Goal: Task Accomplishment & Management: Use online tool/utility

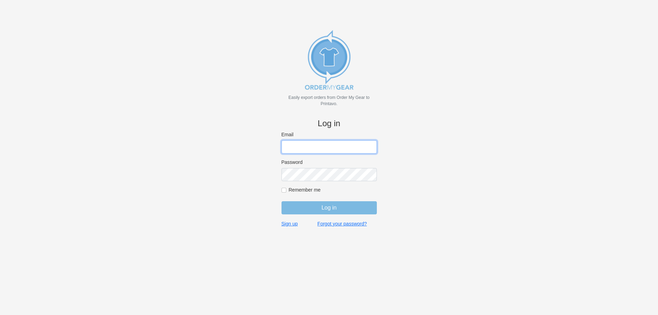
type input "purchasingsupervisor@rainbow-lettering.com"
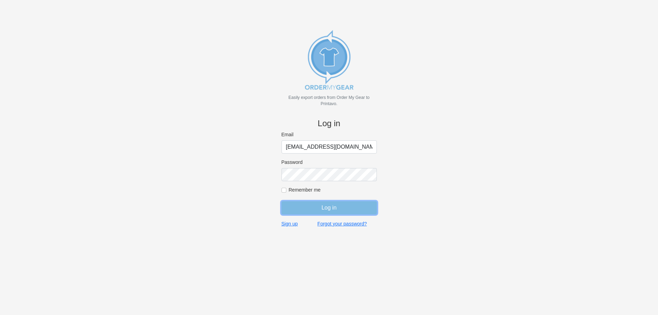
click at [331, 206] on input "Log in" at bounding box center [328, 207] width 95 height 13
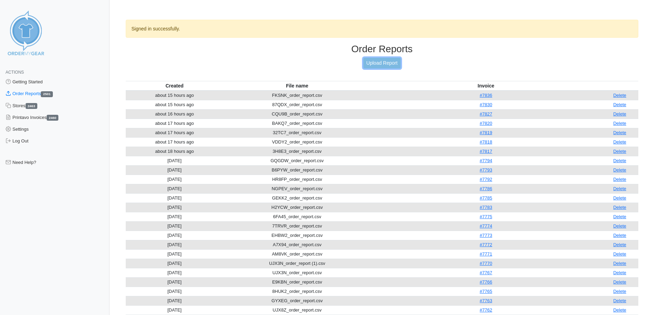
click at [382, 61] on link "Upload Report" at bounding box center [381, 63] width 37 height 11
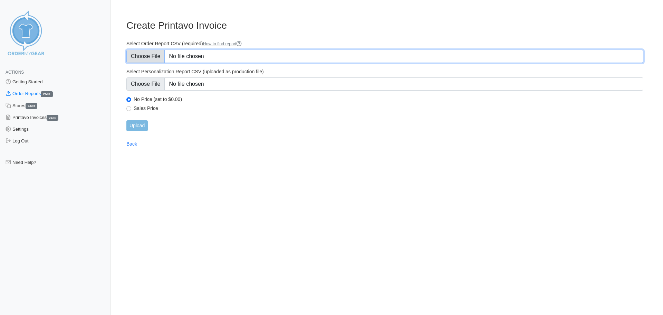
click at [154, 55] on input "Select Order Report CSV (required) How to find report" at bounding box center [384, 56] width 517 height 13
type input "C:\fakepath\8AN7S_order_report.csv"
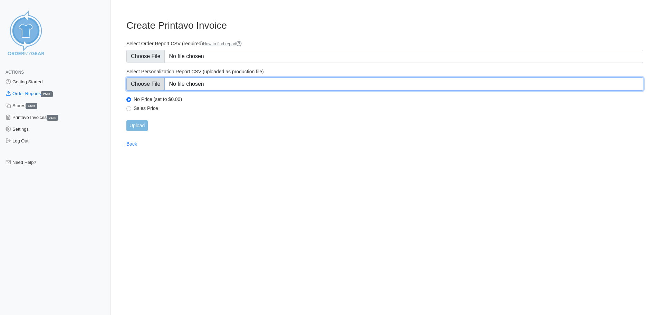
click at [157, 82] on input "Select Personalization Report CSV (uploaded as production file)" at bounding box center [384, 83] width 517 height 13
type input "C:\fakepath\8AN7S_personalization_report.csv"
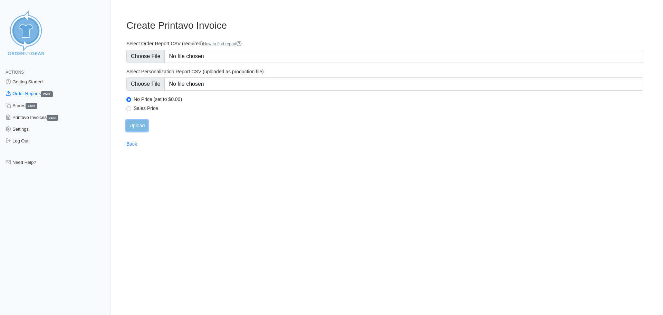
click at [134, 127] on input "Upload" at bounding box center [136, 125] width 21 height 11
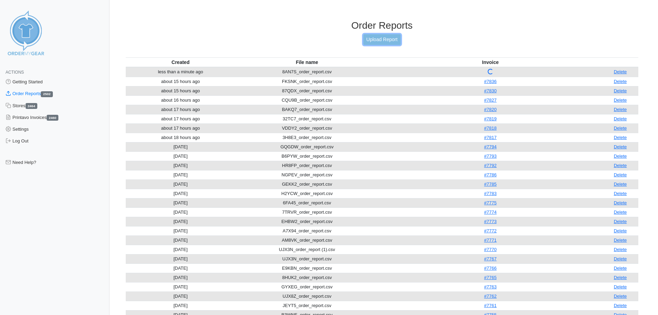
click at [363, 41] on link "Upload Report" at bounding box center [381, 39] width 37 height 11
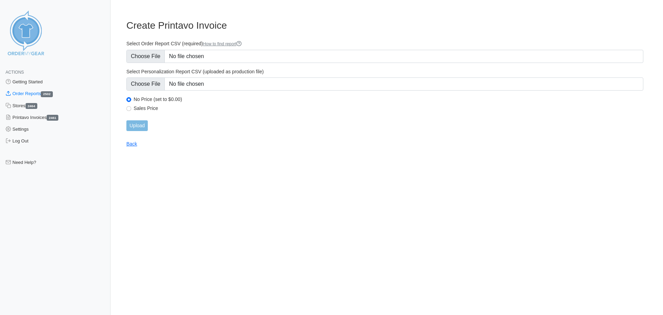
click at [126, 56] on main "Create Printavo Invoice Select Order Report CSV (required) How to find report S…" at bounding box center [385, 78] width 534 height 135
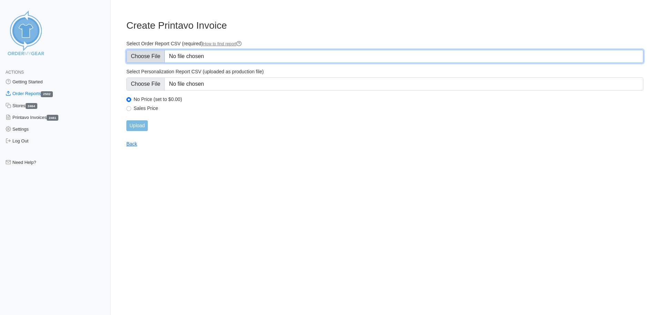
click at [136, 54] on input "Select Order Report CSV (required) How to find report" at bounding box center [384, 56] width 517 height 13
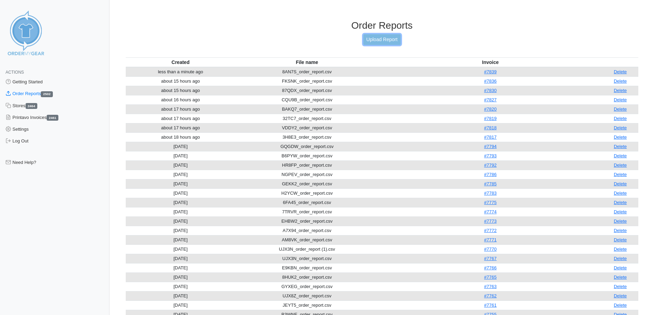
click at [373, 37] on link "Upload Report" at bounding box center [381, 39] width 37 height 11
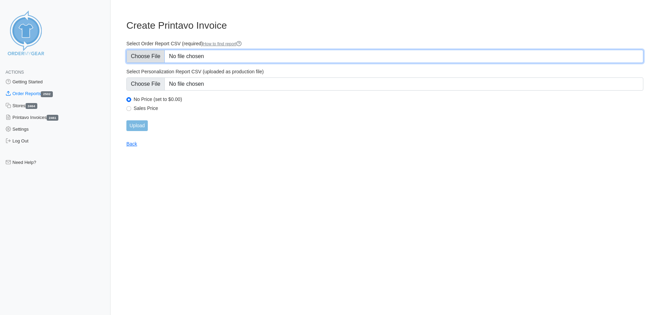
click at [151, 55] on input "Select Order Report CSV (required) How to find report" at bounding box center [384, 56] width 517 height 13
type input "C:\fakepath\4U8VK_order_report.csv"
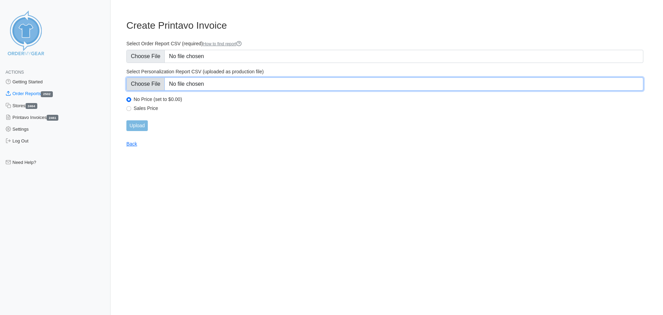
click at [147, 82] on input "Select Personalization Report CSV (uploaded as production file)" at bounding box center [384, 83] width 517 height 13
type input "C:\fakepath\4U8VK_personalization_report.csv"
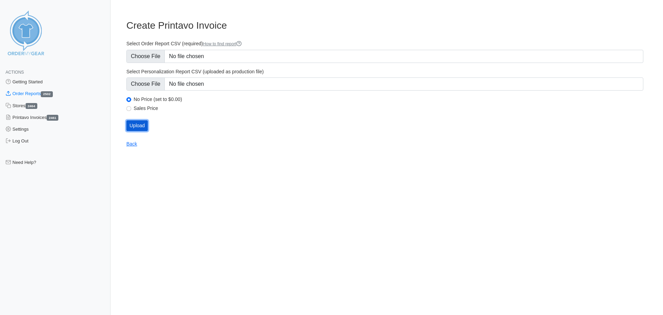
click at [143, 123] on input "Upload" at bounding box center [136, 125] width 21 height 11
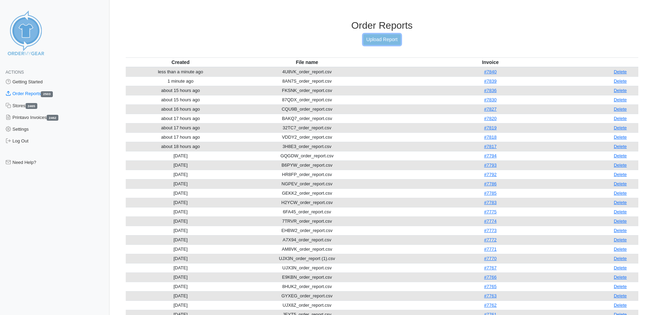
click at [381, 39] on link "Upload Report" at bounding box center [381, 39] width 37 height 11
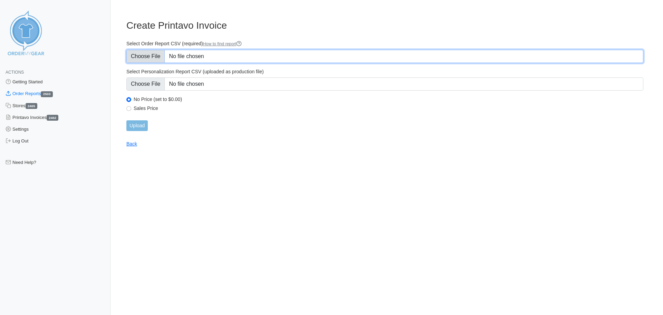
click at [151, 52] on input "Select Order Report CSV (required) How to find report" at bounding box center [384, 56] width 517 height 13
type input "C:\fakepath\GVR9T_order_report (1).csv"
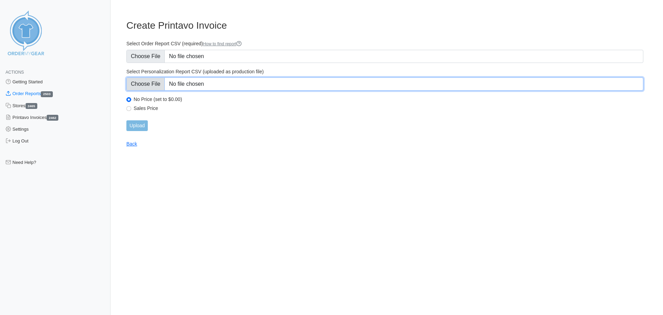
click at [154, 82] on input "Select Personalization Report CSV (uploaded as production file)" at bounding box center [384, 83] width 517 height 13
type input "C:\fakepath\GVR9T_personalization_report (1).csv"
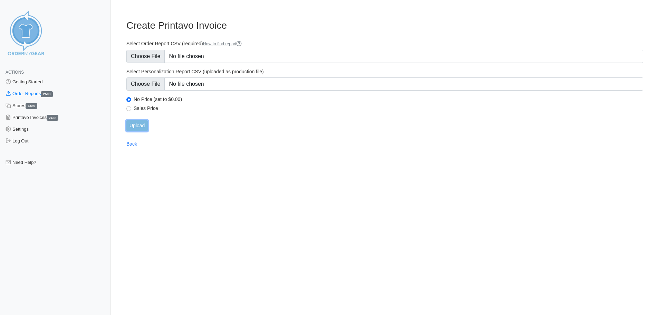
click at [144, 120] on input "Upload" at bounding box center [136, 125] width 21 height 11
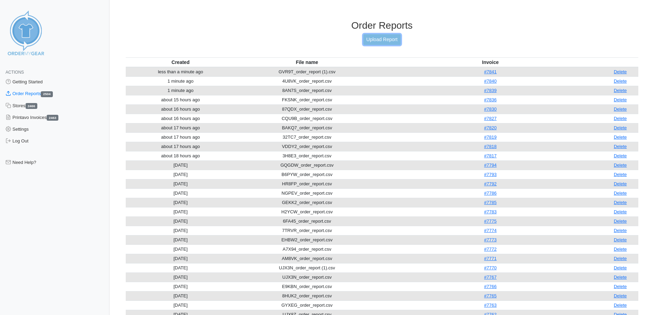
click at [370, 39] on link "Upload Report" at bounding box center [381, 39] width 37 height 11
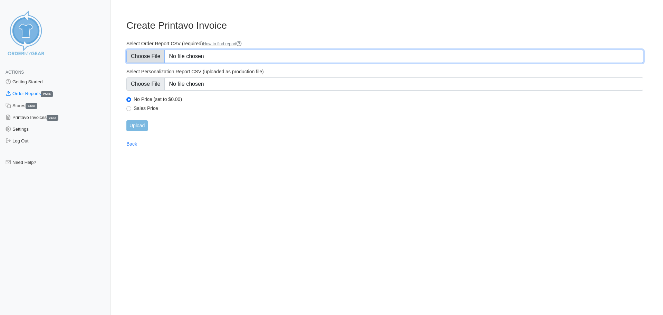
click at [156, 57] on input "Select Order Report CSV (required) How to find report" at bounding box center [384, 56] width 517 height 13
type input "C:\fakepath\AG6G5_order_report (1).csv"
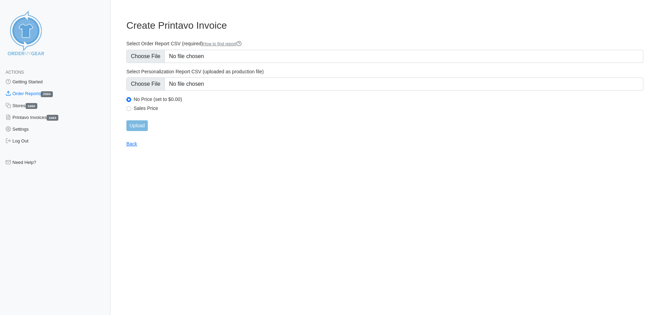
click at [165, 32] on main "Create Printavo Invoice Select Order Report CSV (required) How to find report S…" at bounding box center [385, 78] width 534 height 135
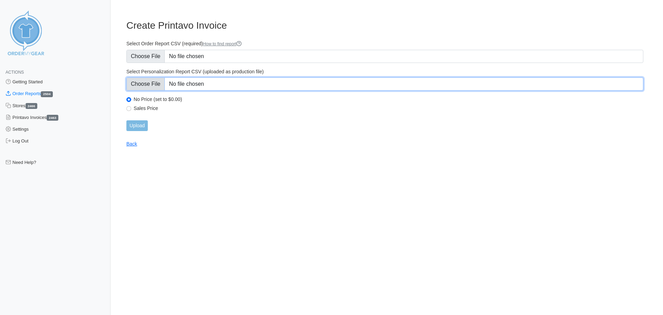
click at [154, 84] on input "Select Personalization Report CSV (uploaded as production file)" at bounding box center [384, 83] width 517 height 13
type input "C:\fakepath\AG6G5_personalization_report (1).csv"
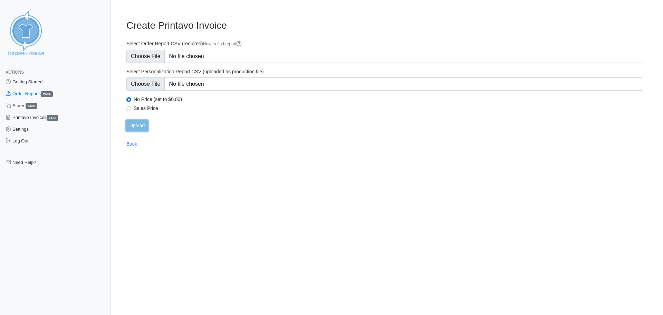
click at [139, 126] on input "Upload" at bounding box center [136, 125] width 21 height 11
click at [129, 131] on div "Upload" at bounding box center [384, 125] width 517 height 11
click at [136, 124] on div "Upload" at bounding box center [384, 125] width 517 height 11
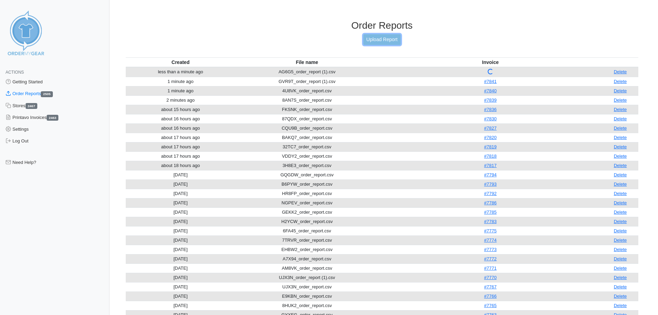
click at [382, 41] on link "Upload Report" at bounding box center [381, 39] width 37 height 11
click at [388, 38] on link "Upload Report" at bounding box center [381, 39] width 37 height 11
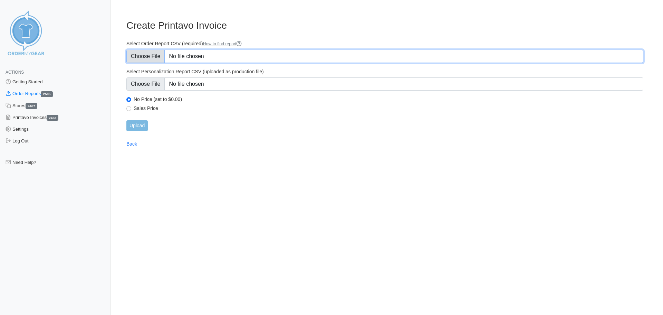
click at [140, 56] on input "Select Order Report CSV (required) How to find report" at bounding box center [384, 56] width 517 height 13
type input "C:\fakepath\RCERK_order_report (1).csv"
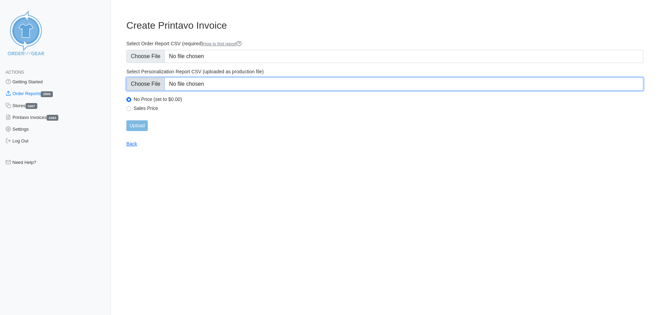
click at [154, 83] on input "Select Personalization Report CSV (uploaded as production file)" at bounding box center [384, 83] width 517 height 13
type input "C:\fakepath\RCERK_personalization_report (1).csv"
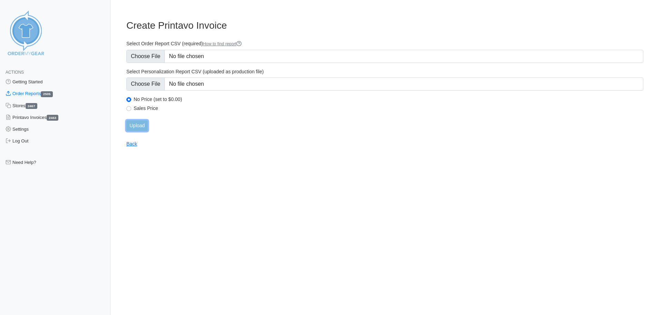
click at [141, 126] on input "Upload" at bounding box center [136, 125] width 21 height 11
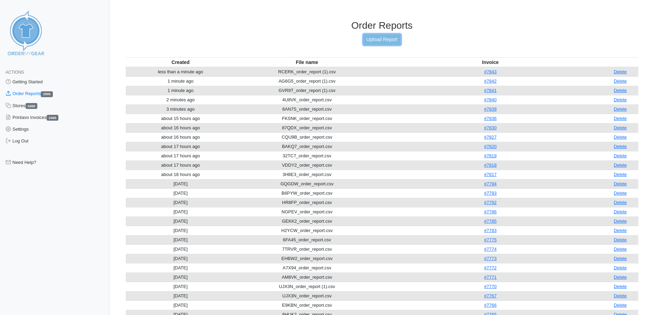
click at [388, 34] on link "Upload Report" at bounding box center [381, 39] width 37 height 11
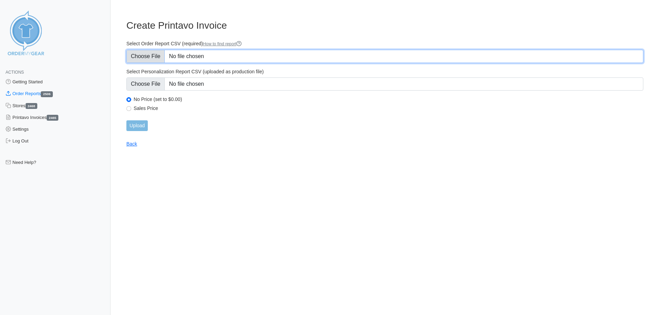
click at [141, 59] on input "Select Order Report CSV (required) How to find report" at bounding box center [384, 56] width 517 height 13
type input "C:\fakepath\7W9GX_order_report (1).csv"
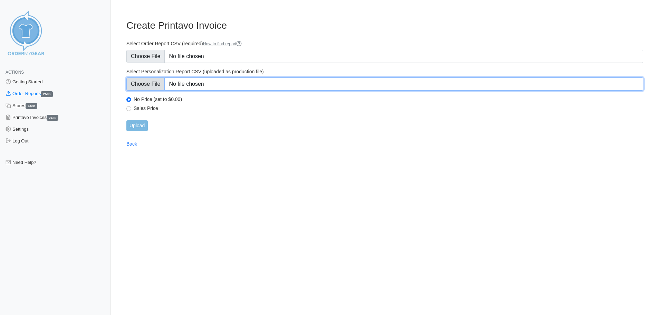
click at [164, 80] on input "Select Personalization Report CSV (uploaded as production file)" at bounding box center [384, 83] width 517 height 13
type input "C:\fakepath\7W9GX_personalization_report (1).csv"
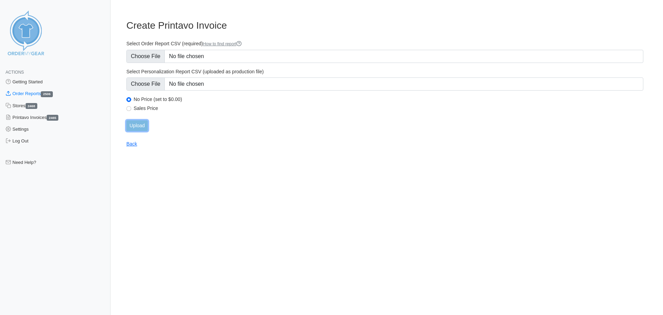
click at [140, 122] on input "Upload" at bounding box center [136, 125] width 21 height 11
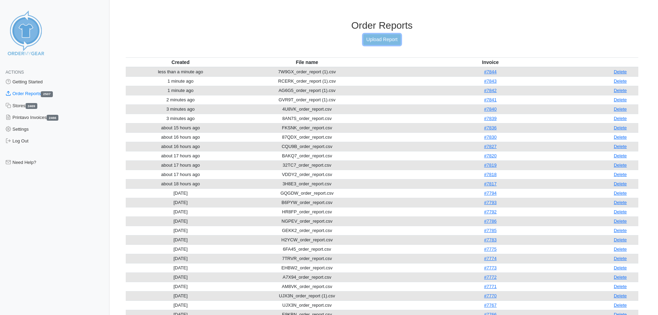
click at [390, 37] on link "Upload Report" at bounding box center [381, 39] width 37 height 11
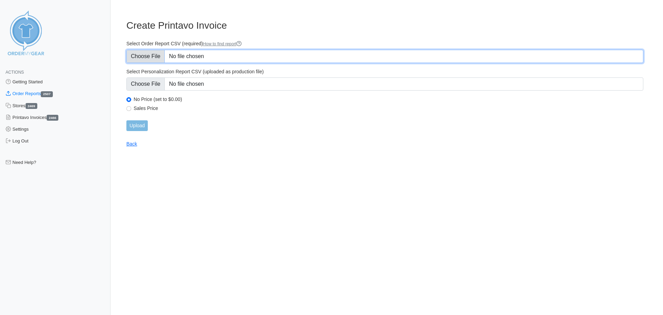
click at [155, 53] on input "Select Order Report CSV (required) How to find report" at bounding box center [384, 56] width 517 height 13
type input "C:\fakepath\BSX5K_order_report (1).csv"
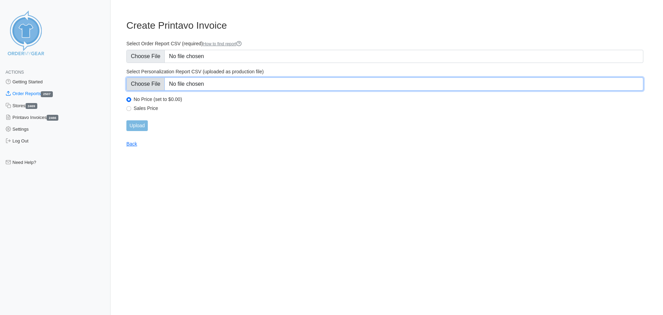
click at [150, 80] on input "Select Personalization Report CSV (uploaded as production file)" at bounding box center [384, 83] width 517 height 13
type input "C:\fakepath\BSX5K_personalization_report (1).csv"
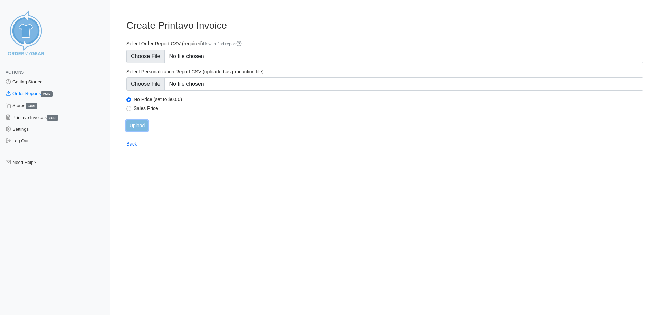
click at [136, 126] on input "Upload" at bounding box center [136, 125] width 21 height 11
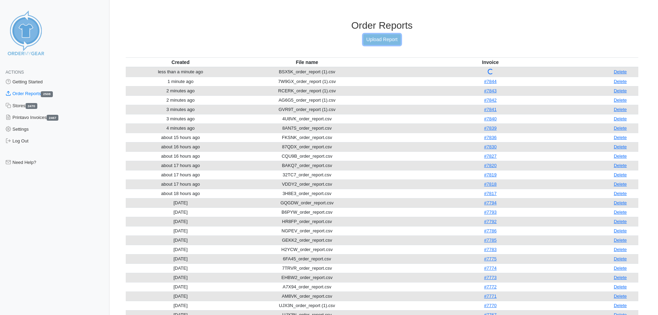
click at [387, 40] on link "Upload Report" at bounding box center [381, 39] width 37 height 11
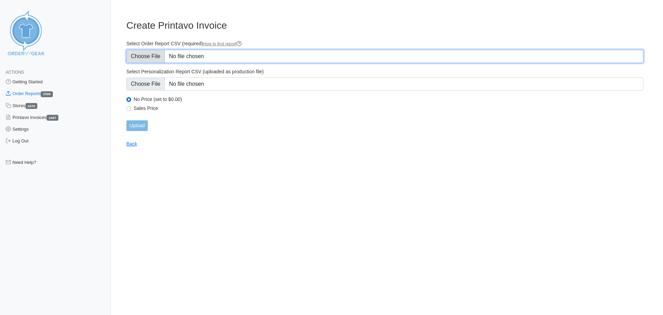
click at [151, 60] on input "Select Order Report CSV (required) How to find report" at bounding box center [384, 56] width 517 height 13
type input "C:\fakepath\TV327_order_report.csv"
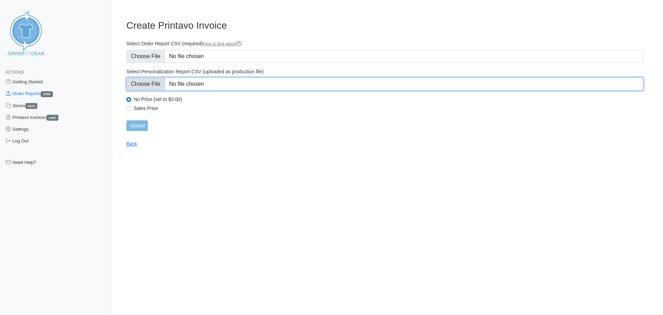
click at [158, 85] on input "Select Personalization Report CSV (uploaded as production file)" at bounding box center [384, 83] width 517 height 13
type input "C:\fakepath\TV327_personalization_report.csv"
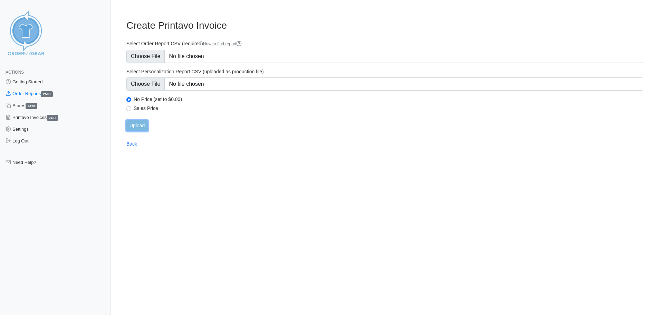
click at [135, 123] on input "Upload" at bounding box center [136, 125] width 21 height 11
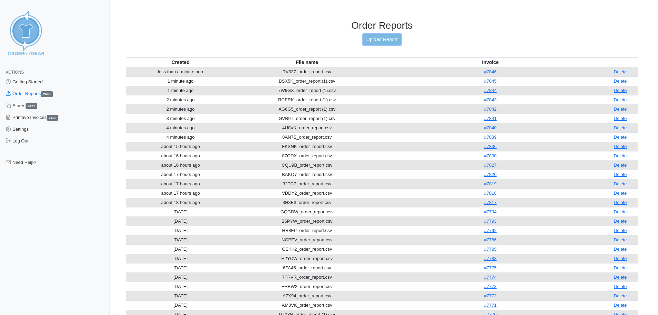
click at [391, 37] on link "Upload Report" at bounding box center [381, 39] width 37 height 11
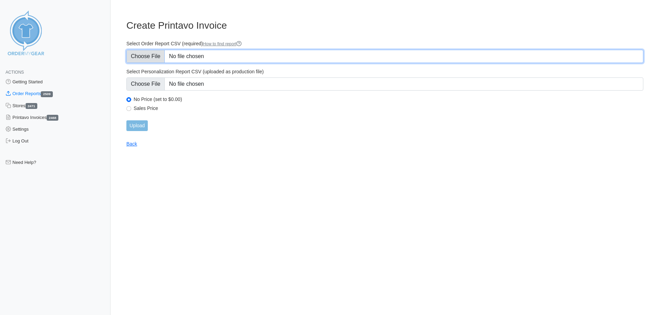
click at [138, 57] on input "Select Order Report CSV (required) How to find report" at bounding box center [384, 56] width 517 height 13
type input "C:\fakepath\U6NJH_order_report.csv"
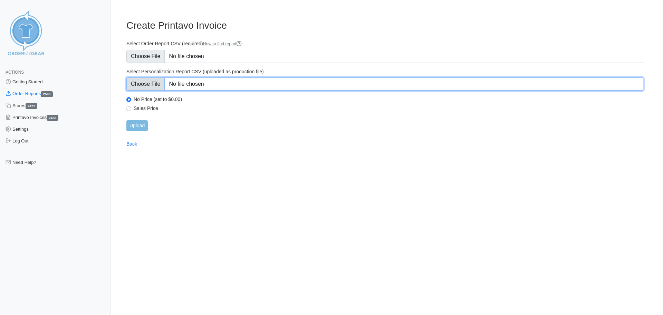
click at [146, 85] on input "Select Personalization Report CSV (uploaded as production file)" at bounding box center [384, 83] width 517 height 13
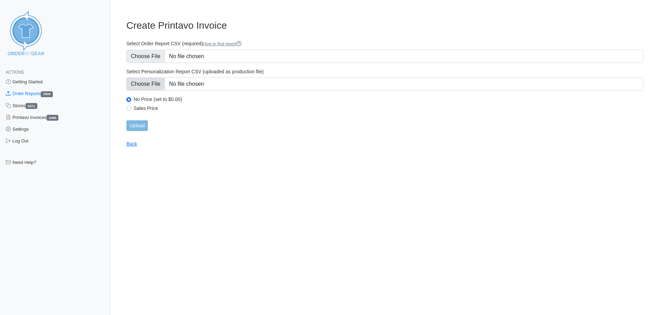
type input "C:\fakepath\U6NJH_personalization_report.csv"
click at [142, 125] on input "Upload" at bounding box center [136, 125] width 21 height 11
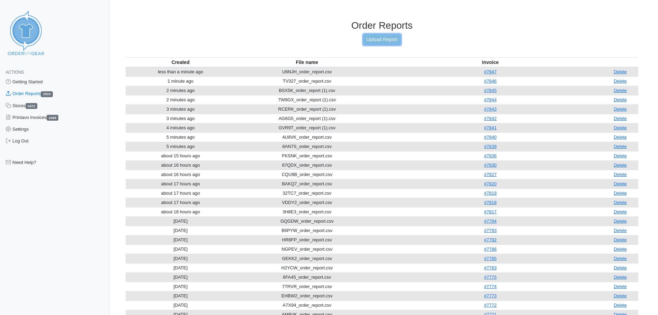
click at [392, 38] on link "Upload Report" at bounding box center [381, 39] width 37 height 11
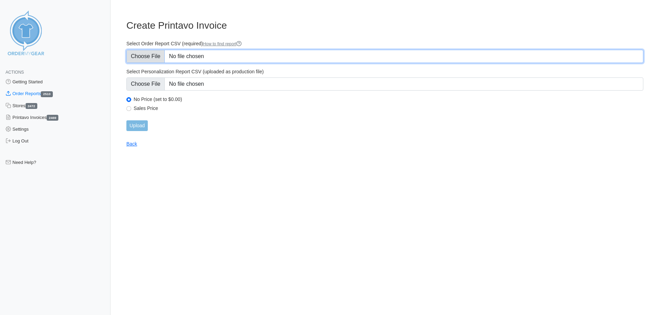
click at [152, 52] on input "Select Order Report CSV (required) How to find report" at bounding box center [384, 56] width 517 height 13
type input "C:\fakepath\XA3T2_order_report.csv"
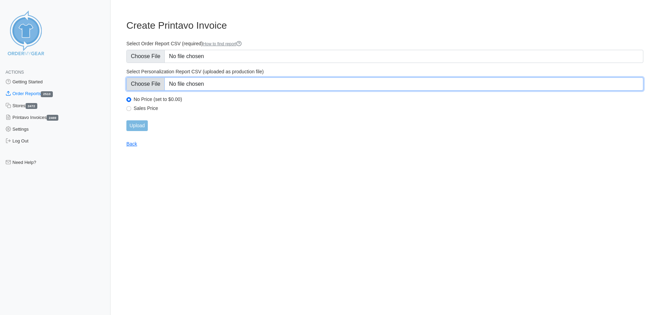
click at [142, 79] on input "Select Personalization Report CSV (uploaded as production file)" at bounding box center [384, 83] width 517 height 13
type input "C:\fakepath\XA3T2_personalization_report.csv"
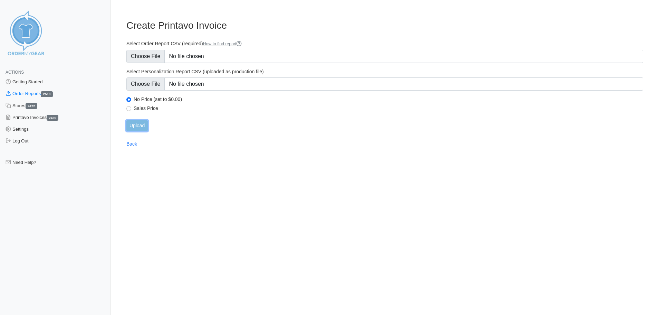
click at [146, 121] on input "Upload" at bounding box center [136, 125] width 21 height 11
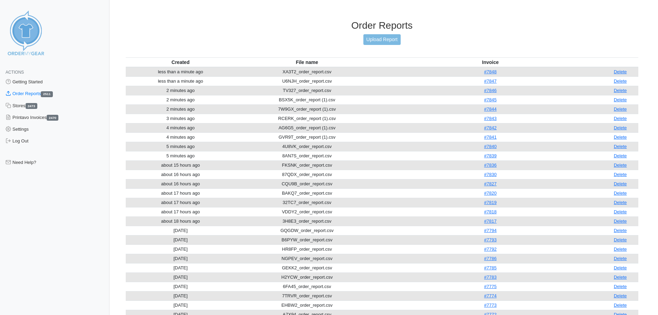
click at [387, 32] on div "Order Reports Upload Report" at bounding box center [382, 39] width 513 height 38
click at [387, 37] on link "Upload Report" at bounding box center [381, 39] width 37 height 11
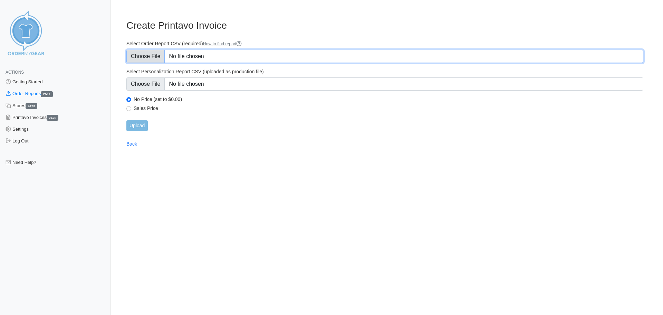
click at [151, 50] on input "Select Order Report CSV (required) How to find report" at bounding box center [384, 56] width 517 height 13
type input "C:\fakepath\RA9EF_order_report.csv"
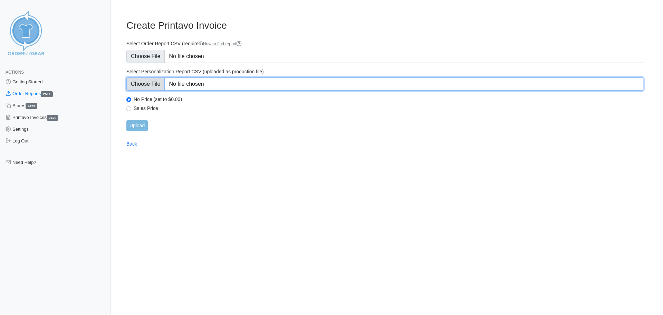
click at [150, 85] on input "Select Personalization Report CSV (uploaded as production file)" at bounding box center [384, 83] width 517 height 13
type input "C:\fakepath\RA9EF_personalization_report.csv"
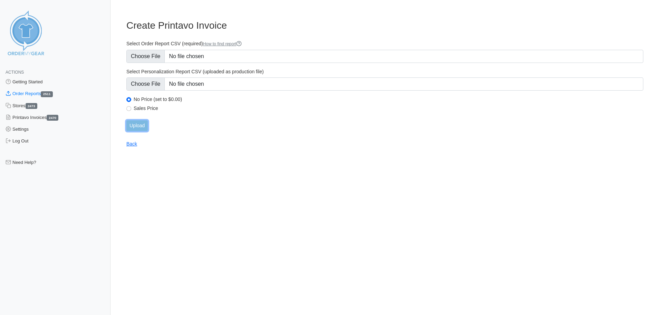
click at [142, 128] on input "Upload" at bounding box center [136, 125] width 21 height 11
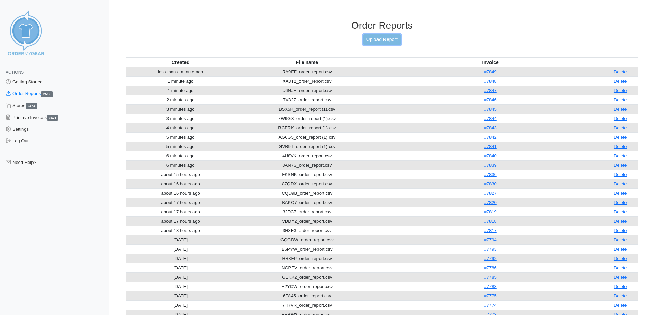
click at [385, 44] on link "Upload Report" at bounding box center [381, 39] width 37 height 11
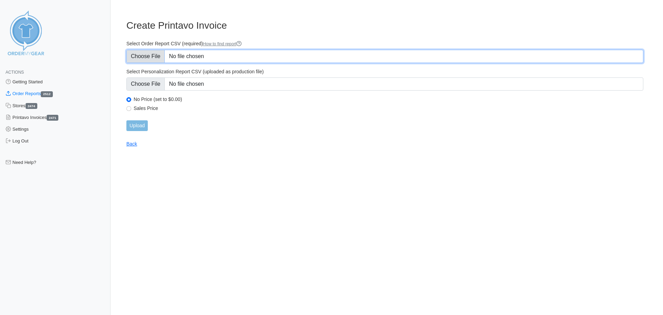
click at [137, 58] on input "Select Order Report CSV (required) How to find report" at bounding box center [384, 56] width 517 height 13
type input "C:\fakepath\UJ9KZ_order_report.csv"
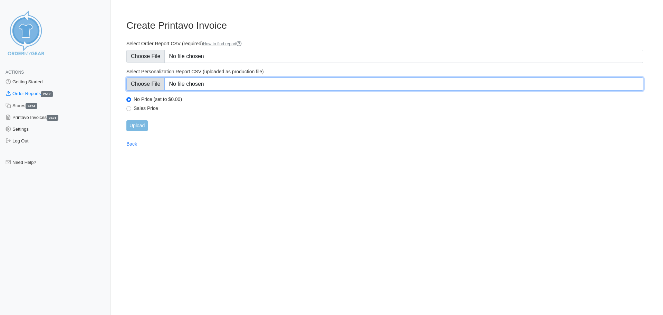
click at [153, 84] on input "Select Personalization Report CSV (uploaded as production file)" at bounding box center [384, 83] width 517 height 13
type input "C:\fakepath\UJ9KZ_personalization_report.csv"
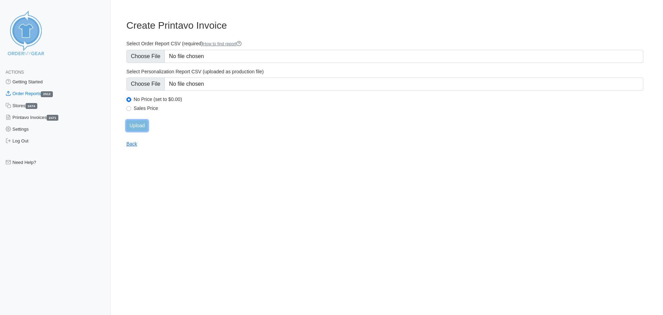
click at [140, 127] on input "Upload" at bounding box center [136, 125] width 21 height 11
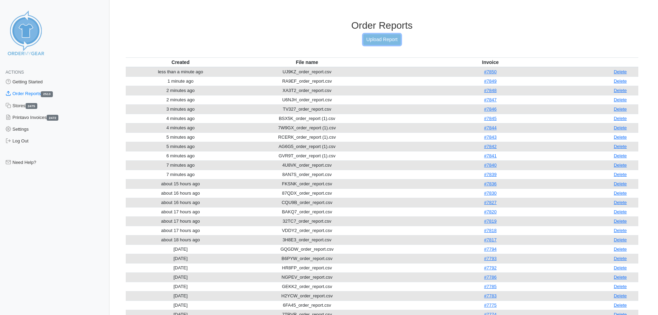
click at [375, 37] on link "Upload Report" at bounding box center [381, 39] width 37 height 11
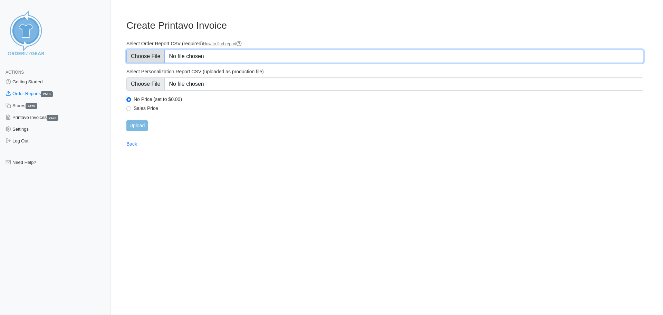
click at [138, 57] on input "Select Order Report CSV (required) How to find report" at bounding box center [384, 56] width 517 height 13
type input "C:\fakepath\HTAD9_order_report.csv"
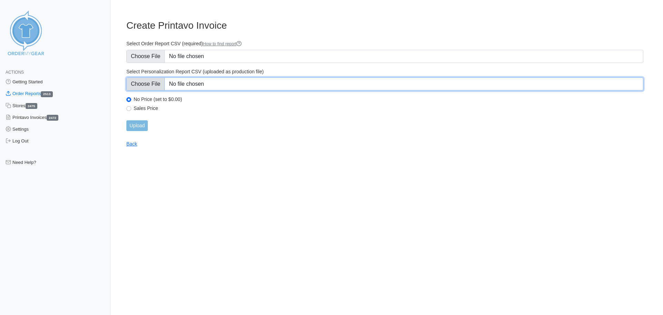
click at [152, 86] on input "Select Personalization Report CSV (uploaded as production file)" at bounding box center [384, 83] width 517 height 13
type input "C:\fakepath\HTAD9_personalization_report.csv"
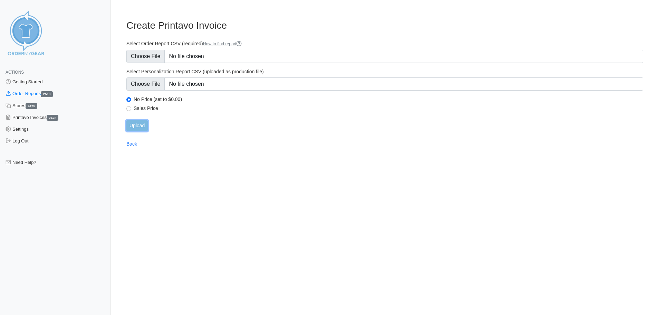
click at [144, 128] on input "Upload" at bounding box center [136, 125] width 21 height 11
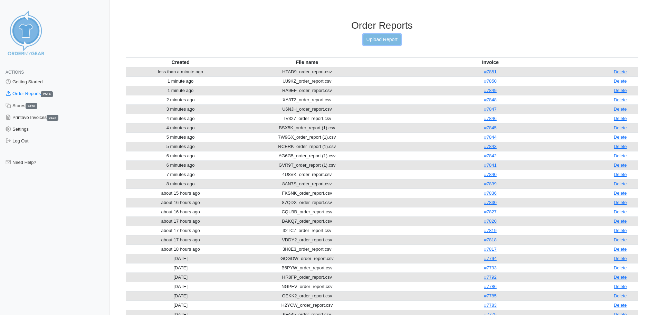
click at [376, 43] on link "Upload Report" at bounding box center [381, 39] width 37 height 11
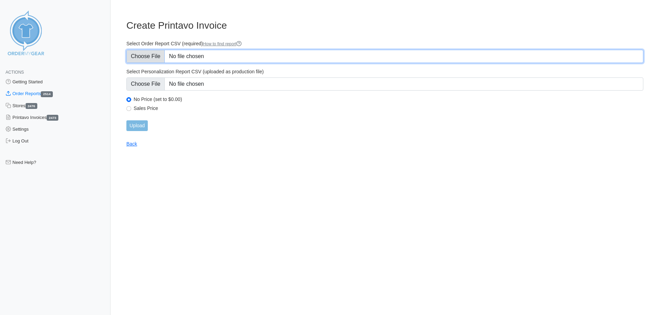
click at [153, 57] on input "Select Order Report CSV (required) How to find report" at bounding box center [384, 56] width 517 height 13
type input "C:\fakepath\Y5QMX_order_report.csv"
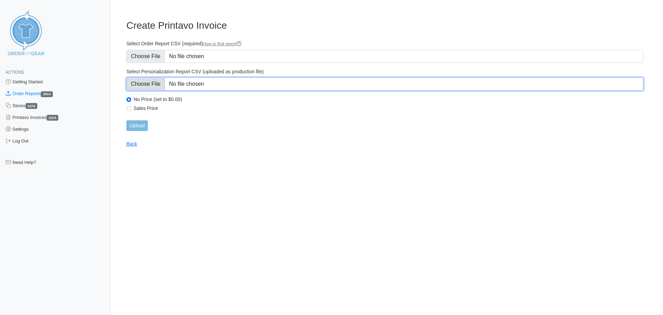
click at [142, 89] on input "Select Personalization Report CSV (uploaded as production file)" at bounding box center [384, 83] width 517 height 13
type input "C:\fakepath\Y5QMX_personalization_report.csv"
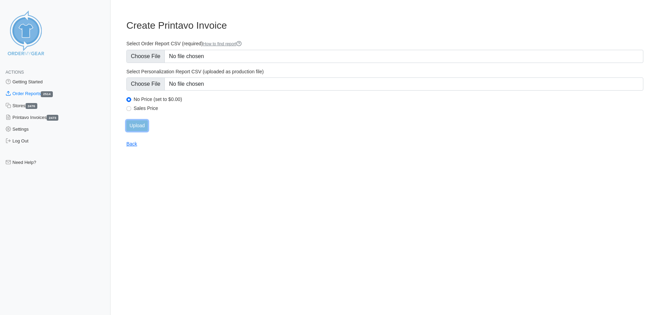
click at [137, 122] on input "Upload" at bounding box center [136, 125] width 21 height 11
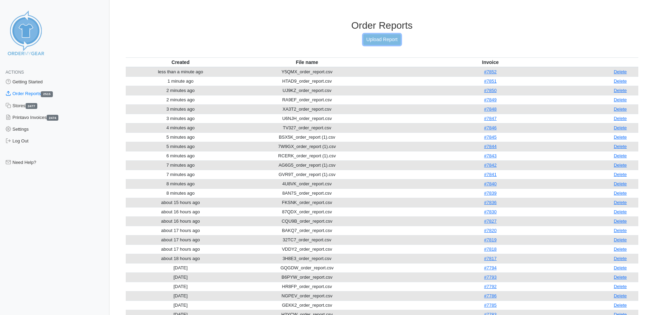
click at [375, 36] on link "Upload Report" at bounding box center [381, 39] width 37 height 11
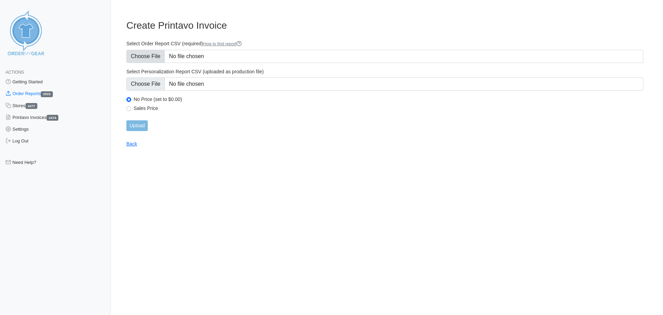
click at [139, 64] on form "Select Order Report CSV (required) How to find report Select Personalization Re…" at bounding box center [384, 85] width 517 height 90
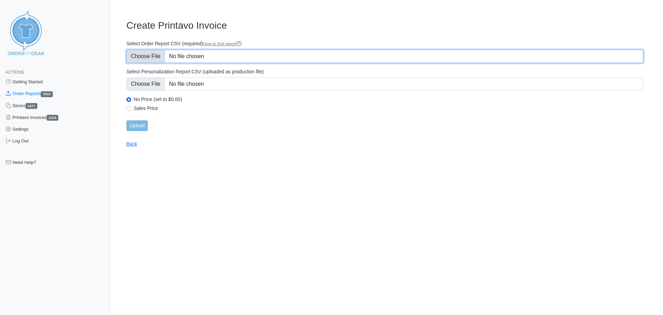
click at [142, 58] on input "Select Order Report CSV (required) How to find report" at bounding box center [384, 56] width 517 height 13
type input "C:\fakepath\P7TCH_order_report.csv"
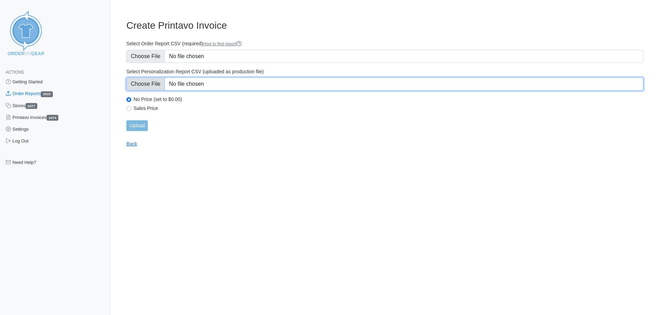
click at [149, 85] on input "Select Personalization Report CSV (uploaded as production file)" at bounding box center [384, 83] width 517 height 13
type input "C:\fakepath\P7TCH_personalization_report.csv"
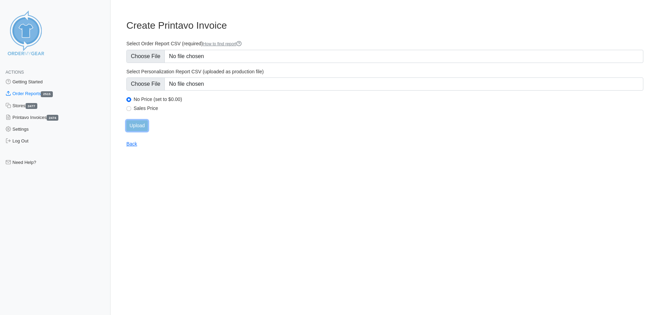
click at [143, 123] on input "Upload" at bounding box center [136, 125] width 21 height 11
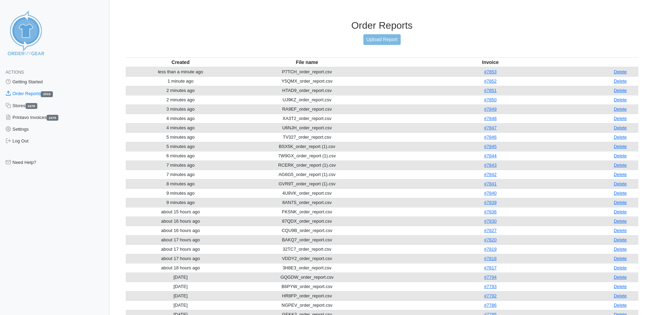
drag, startPoint x: 407, startPoint y: 39, endPoint x: 400, endPoint y: 39, distance: 7.3
click at [407, 39] on div "Order Reports Upload Report" at bounding box center [382, 39] width 513 height 38
click at [395, 37] on link "Upload Report" at bounding box center [381, 39] width 37 height 11
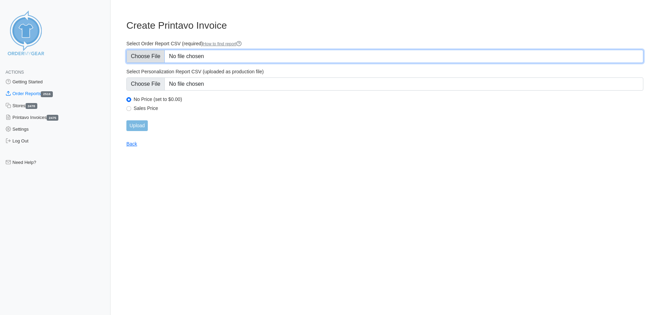
click at [161, 55] on input "Select Order Report CSV (required) How to find report" at bounding box center [384, 56] width 517 height 13
type input "C:\fakepath\4H2M9_order_report.csv"
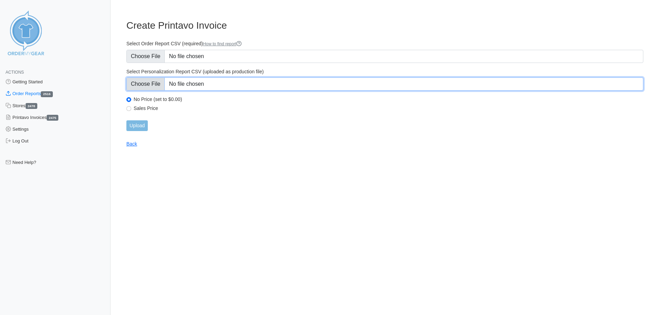
click at [151, 87] on input "Select Personalization Report CSV (uploaded as production file)" at bounding box center [384, 83] width 517 height 13
type input "C:\fakepath\4H2M9_personalization_report.csv"
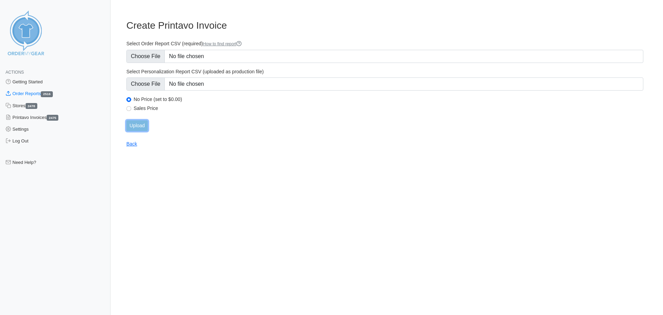
click at [142, 121] on input "Upload" at bounding box center [136, 125] width 21 height 11
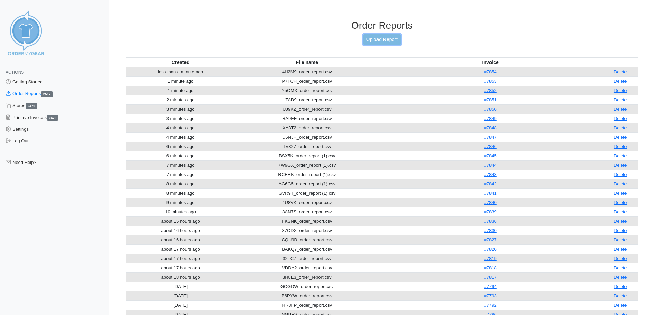
click at [382, 44] on link "Upload Report" at bounding box center [381, 39] width 37 height 11
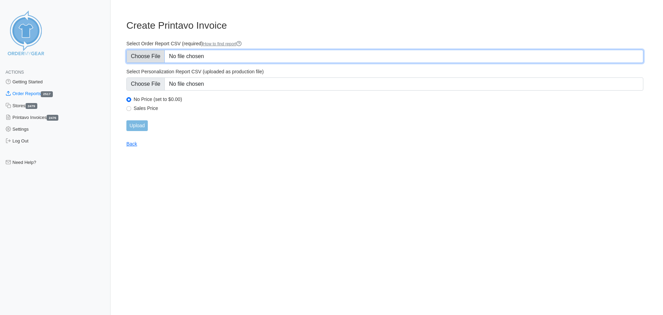
click at [159, 53] on input "Select Order Report CSV (required) How to find report" at bounding box center [384, 56] width 517 height 13
type input "C:\fakepath\7JKX5_order_report.csv"
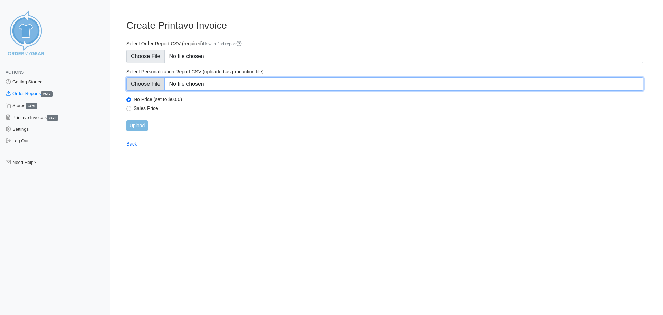
click at [159, 79] on input "Select Personalization Report CSV (uploaded as production file)" at bounding box center [384, 83] width 517 height 13
type input "C:\fakepath\7JKX5_personalization_report.csv"
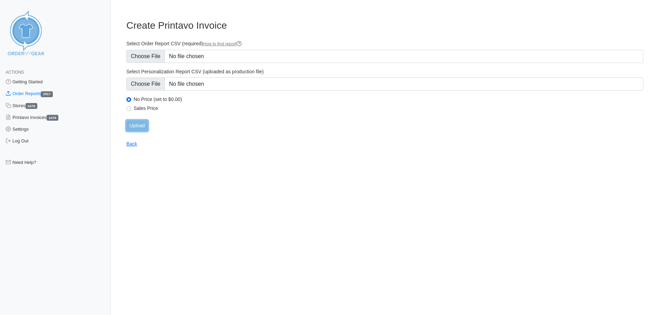
click at [140, 125] on input "Upload" at bounding box center [136, 125] width 21 height 11
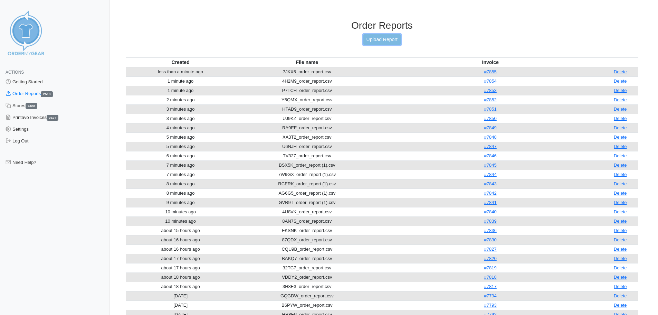
click at [374, 34] on link "Upload Report" at bounding box center [381, 39] width 37 height 11
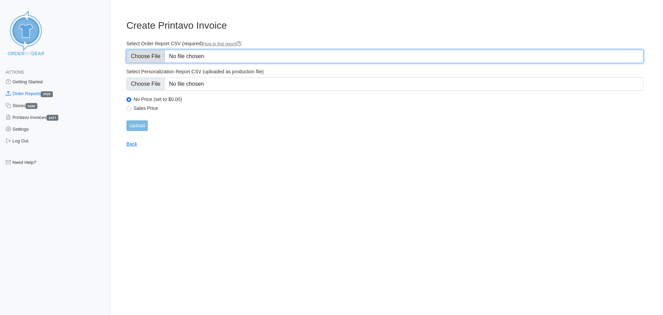
click at [144, 52] on input "Select Order Report CSV (required) How to find report" at bounding box center [384, 56] width 517 height 13
type input "C:\fakepath\D5PUR_order_report.csv"
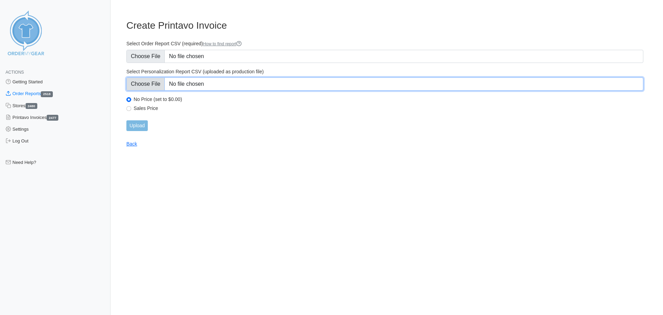
click at [146, 87] on input "Select Personalization Report CSV (uploaded as production file)" at bounding box center [384, 83] width 517 height 13
type input "C:\fakepath\D5PUR_personalization_report.csv"
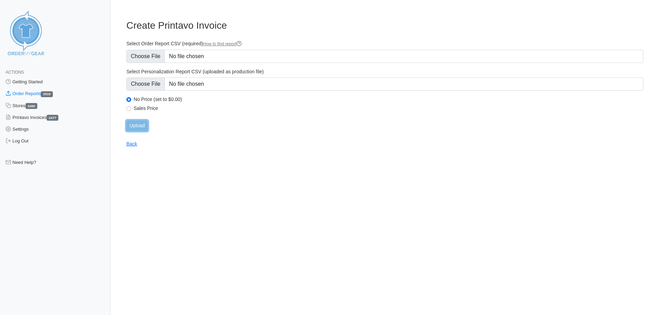
click at [142, 128] on input "Upload" at bounding box center [136, 125] width 21 height 11
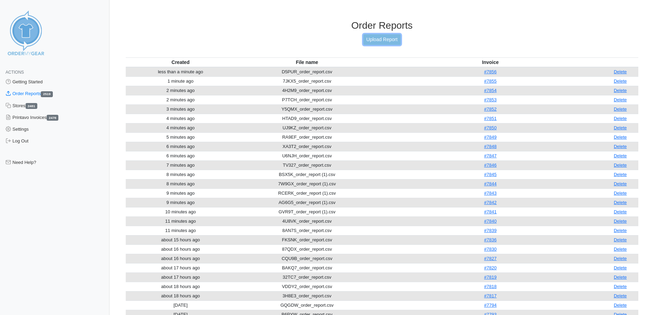
click at [384, 42] on link "Upload Report" at bounding box center [381, 39] width 37 height 11
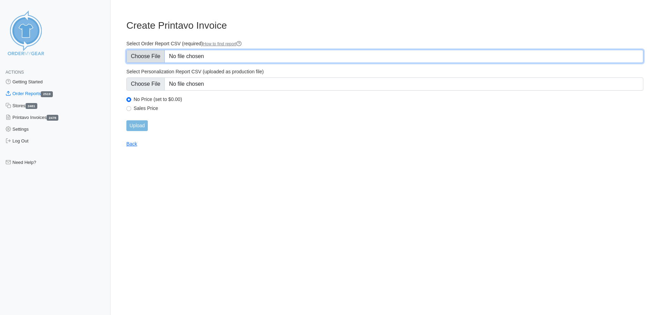
click at [156, 61] on input "Select Order Report CSV (required) How to find report" at bounding box center [384, 56] width 517 height 13
type input "C:\fakepath\6D5GV_order_report.csv"
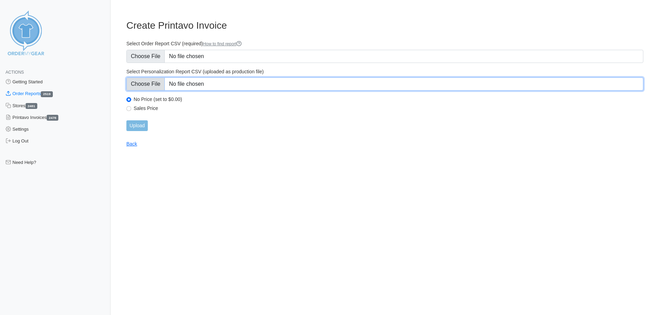
click at [149, 80] on input "Select Personalization Report CSV (uploaded as production file)" at bounding box center [384, 83] width 517 height 13
type input "C:\fakepath\6D5GV_personalization_report.csv"
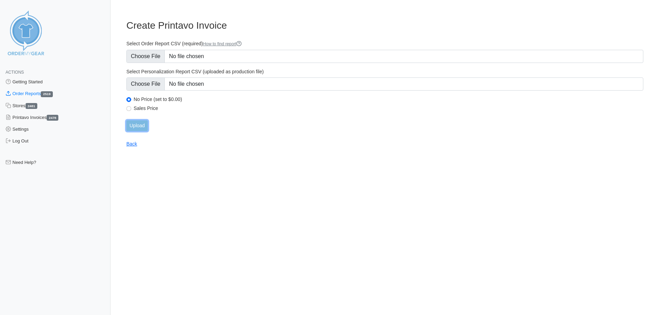
click at [141, 127] on input "Upload" at bounding box center [136, 125] width 21 height 11
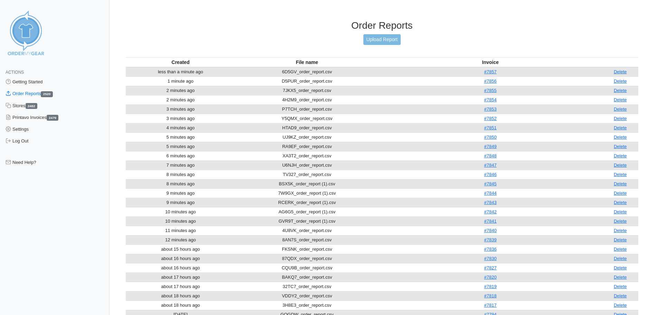
drag, startPoint x: 409, startPoint y: 43, endPoint x: 385, endPoint y: 40, distance: 24.0
click at [409, 43] on div "Order Reports Upload Report" at bounding box center [382, 39] width 513 height 38
click at [383, 40] on link "Upload Report" at bounding box center [381, 39] width 37 height 11
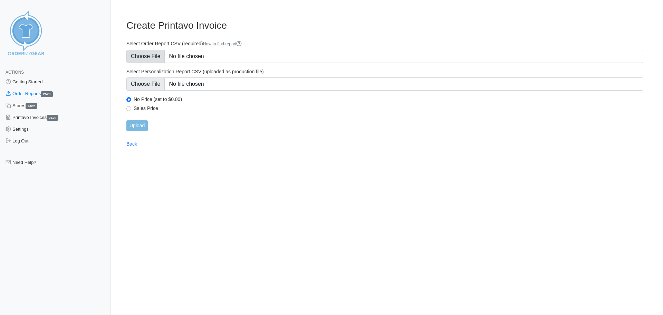
click at [158, 48] on div "Select Order Report CSV (required) How to find report" at bounding box center [384, 51] width 517 height 22
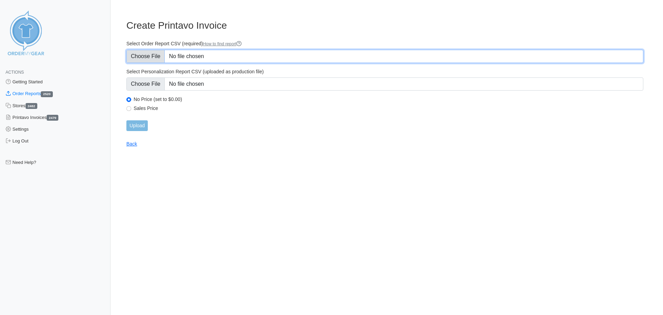
click at [145, 60] on input "Select Order Report CSV (required) How to find report" at bounding box center [384, 56] width 517 height 13
type input "C:\fakepath\BFVYK_order_report (1).csv"
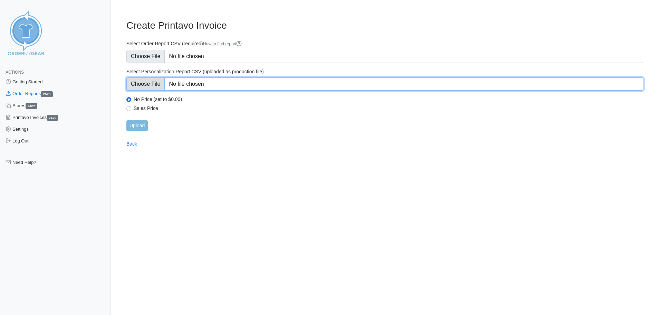
click at [157, 85] on input "Select Personalization Report CSV (uploaded as production file)" at bounding box center [384, 83] width 517 height 13
type input "C:\fakepath\BFVYK_personalization_report.csv"
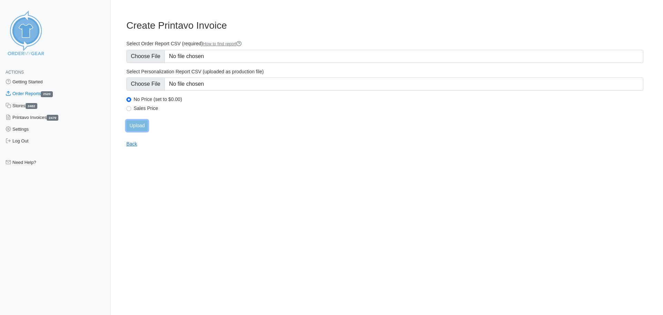
click at [147, 123] on input "Upload" at bounding box center [136, 125] width 21 height 11
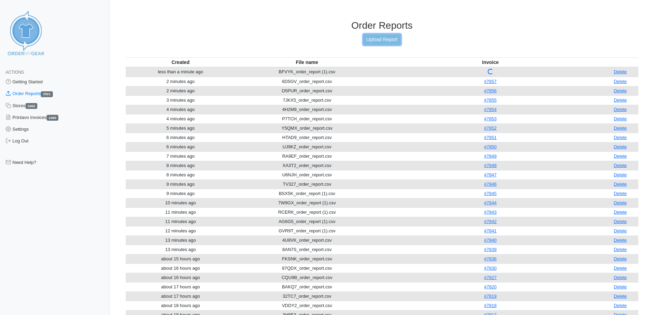
click at [387, 40] on link "Upload Report" at bounding box center [381, 39] width 37 height 11
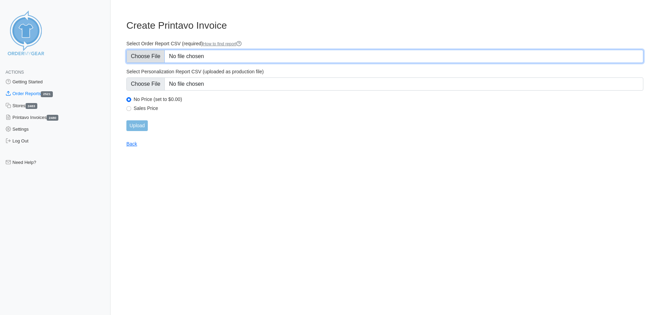
click at [139, 55] on input "Select Order Report CSV (required) How to find report" at bounding box center [384, 56] width 517 height 13
type input "C:\fakepath\M7K5G_order_report.csv"
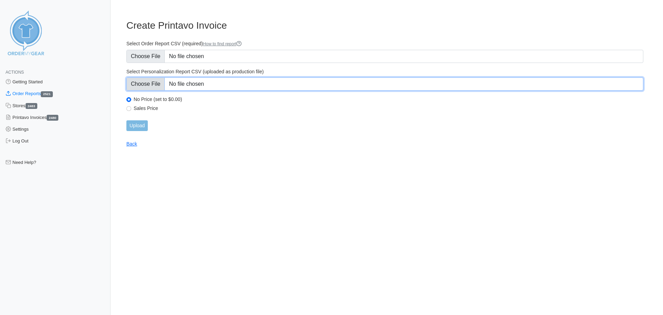
click at [156, 86] on input "Select Personalization Report CSV (uploaded as production file)" at bounding box center [384, 83] width 517 height 13
type input "C:\fakepath\M7K5G_personalization_report.csv"
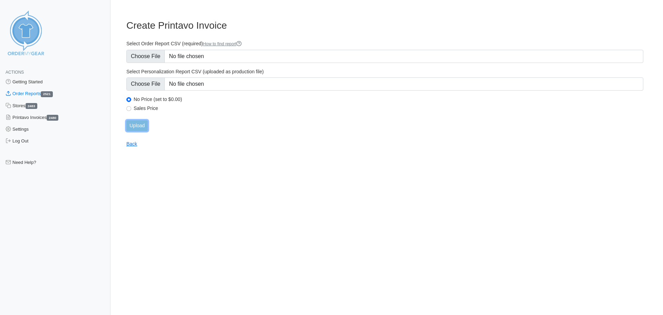
click at [142, 125] on input "Upload" at bounding box center [136, 125] width 21 height 11
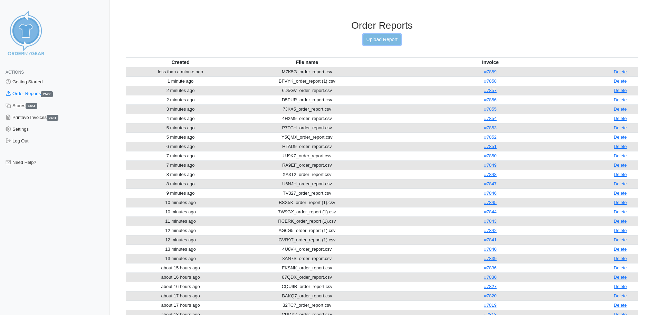
click at [396, 38] on link "Upload Report" at bounding box center [381, 39] width 37 height 11
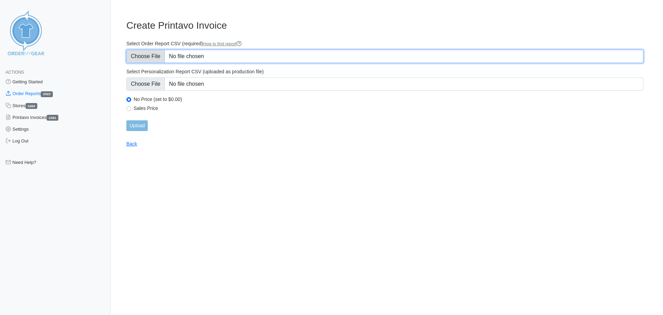
click at [137, 56] on input "Select Order Report CSV (required) How to find report" at bounding box center [384, 56] width 517 height 13
type input "C:\fakepath\95S2H_order_report.csv"
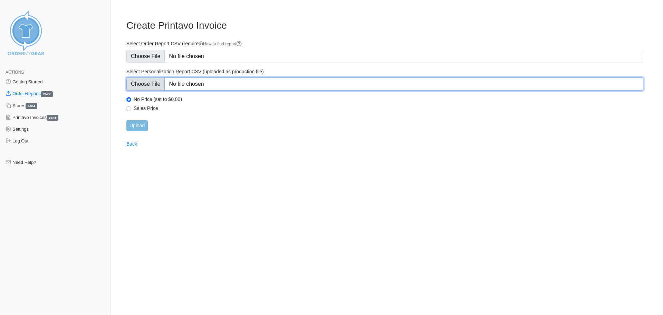
click at [158, 86] on input "Select Personalization Report CSV (uploaded as production file)" at bounding box center [384, 83] width 517 height 13
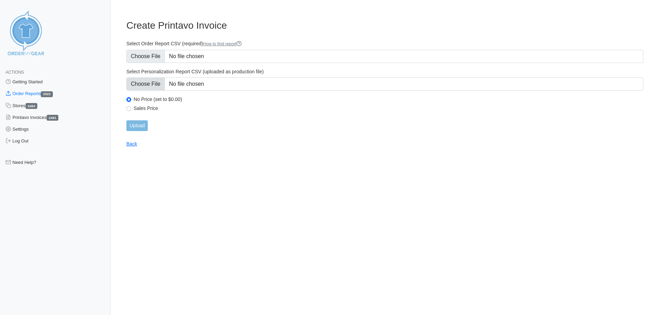
type input "C:\fakepath\95S2H_personalization_report.csv"
drag, startPoint x: 140, startPoint y: 123, endPoint x: 136, endPoint y: 122, distance: 3.9
click at [140, 123] on input "Upload" at bounding box center [136, 125] width 21 height 11
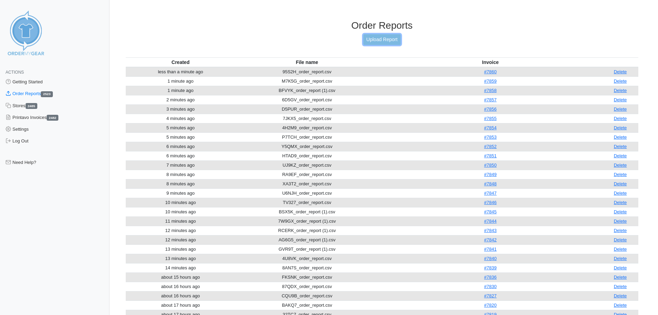
click at [386, 38] on link "Upload Report" at bounding box center [381, 39] width 37 height 11
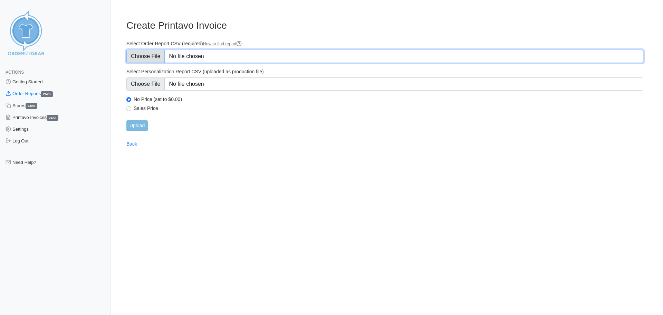
click at [151, 53] on input "Select Order Report CSV (required) How to find report" at bounding box center [384, 56] width 517 height 13
type input "C:\fakepath\SWW7N_order_report.csv"
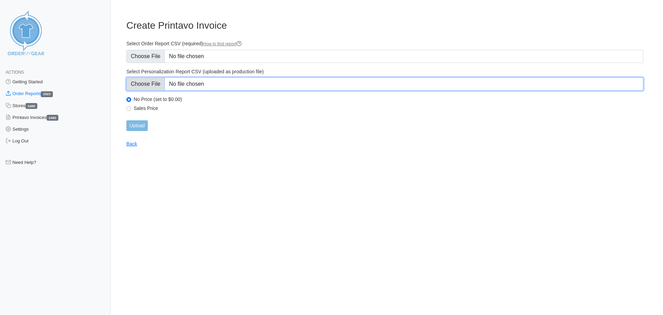
click at [163, 84] on input "Select Personalization Report CSV (uploaded as production file)" at bounding box center [384, 83] width 517 height 13
type input "C:\fakepath\SWW7N_personalization_report.csv"
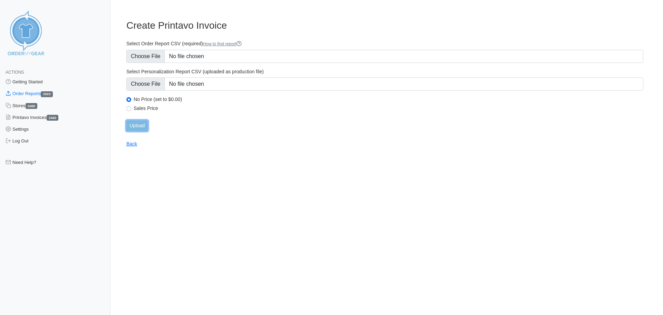
click at [142, 127] on input "Upload" at bounding box center [136, 125] width 21 height 11
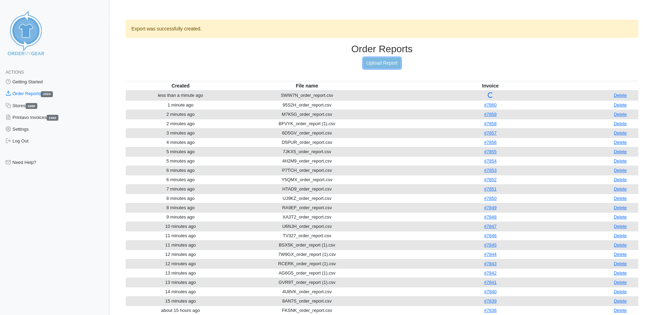
click at [391, 59] on link "Upload Report" at bounding box center [381, 63] width 37 height 11
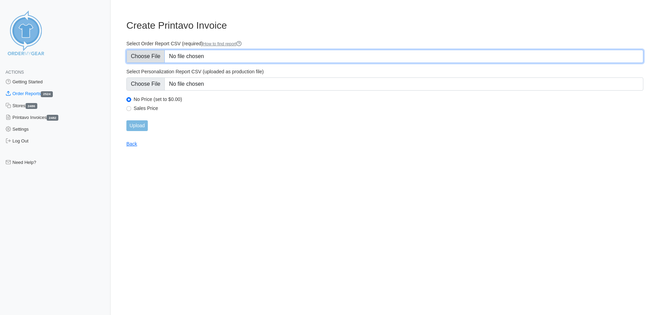
click at [149, 55] on input "Select Order Report CSV (required) How to find report" at bounding box center [384, 56] width 517 height 13
type input "C:\fakepath\QKRQX_order_report.csv"
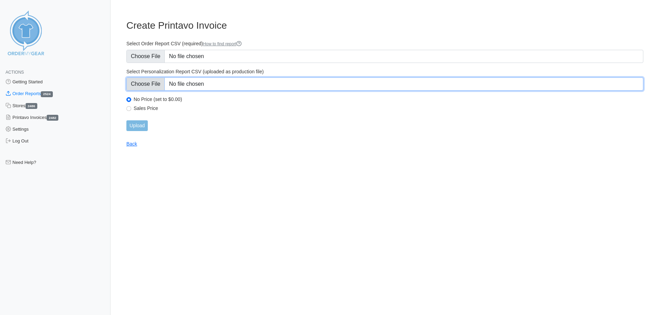
click at [176, 80] on input "Select Personalization Report CSV (uploaded as production file)" at bounding box center [384, 83] width 517 height 13
type input "C:\fakepath\QKRQX_personalization_report.csv"
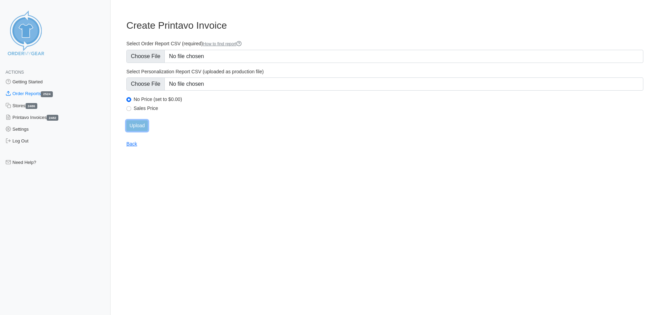
click at [134, 121] on input "Upload" at bounding box center [136, 125] width 21 height 11
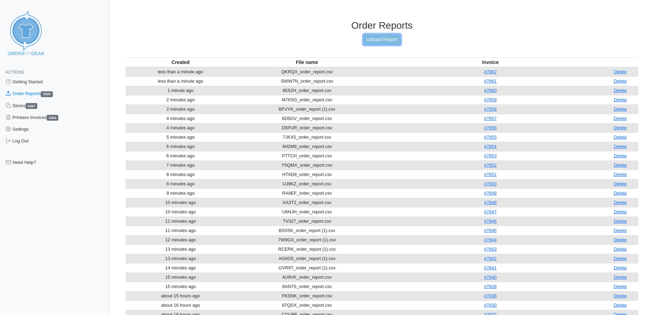
click at [398, 38] on link "Upload Report" at bounding box center [381, 39] width 37 height 11
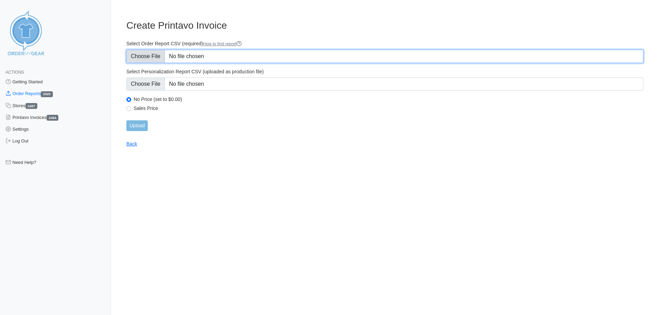
click at [146, 57] on input "Select Order Report CSV (required) How to find report" at bounding box center [384, 56] width 517 height 13
type input "C:\fakepath\WVDR9_order_report.csv"
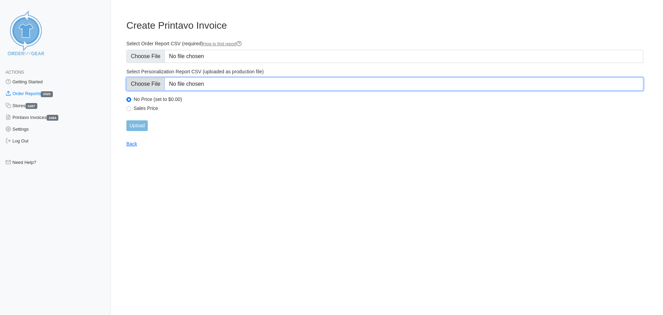
click at [144, 87] on input "Select Personalization Report CSV (uploaded as production file)" at bounding box center [384, 83] width 517 height 13
type input "C:\fakepath\WVDR9_personalization_report.csv"
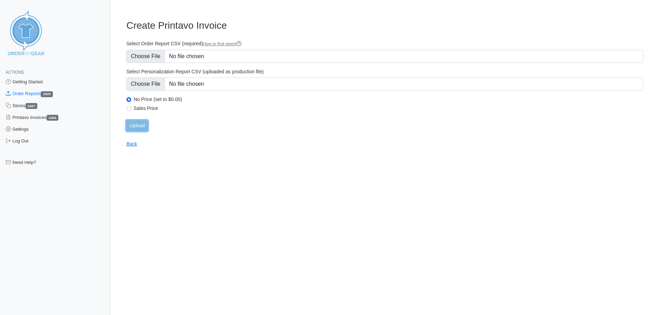
click at [139, 125] on input "Upload" at bounding box center [136, 125] width 21 height 11
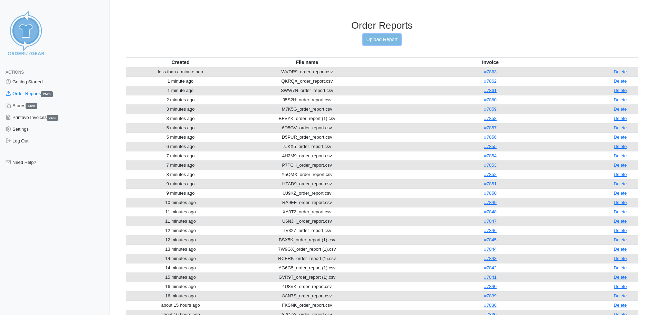
click at [374, 37] on link "Upload Report" at bounding box center [381, 39] width 37 height 11
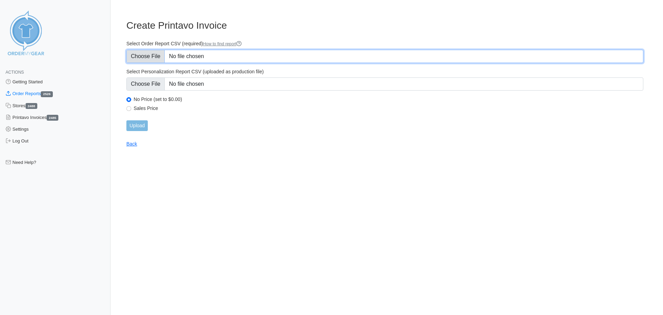
click at [144, 56] on input "Select Order Report CSV (required) How to find report" at bounding box center [384, 56] width 517 height 13
type input "C:\fakepath\B6YVX_order_report.csv"
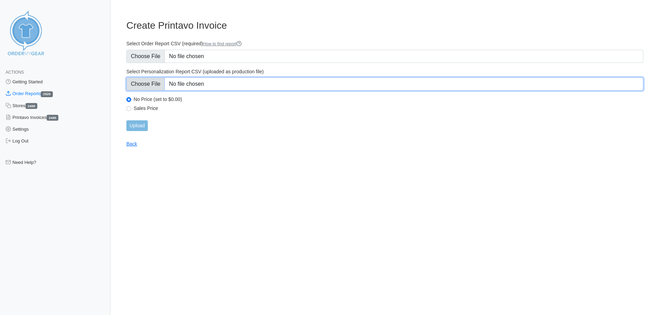
click at [158, 79] on input "Select Personalization Report CSV (uploaded as production file)" at bounding box center [384, 83] width 517 height 13
type input "C:\fakepath\B6YVX_personalization_report.csv"
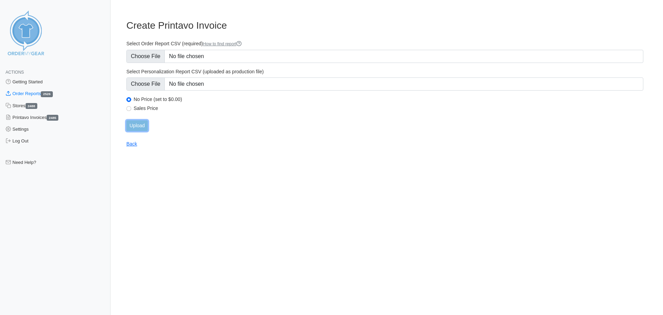
click at [136, 126] on input "Upload" at bounding box center [136, 125] width 21 height 11
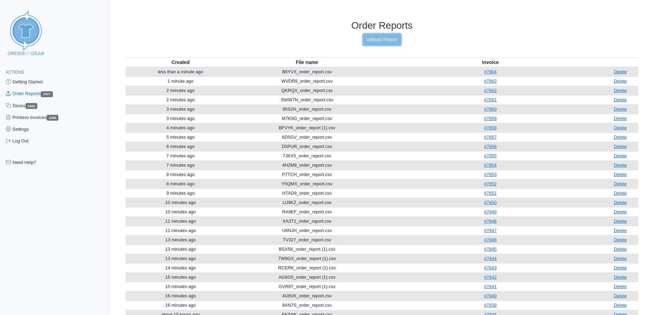
click at [375, 37] on link "Upload Report" at bounding box center [381, 39] width 37 height 11
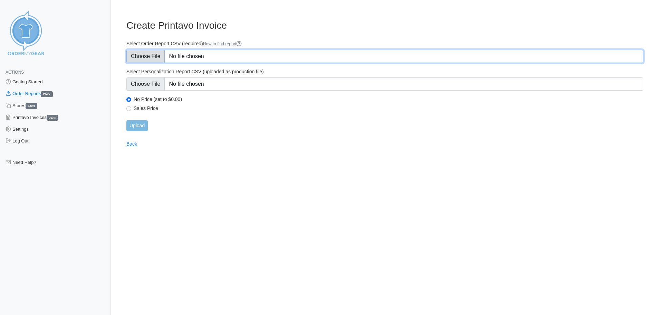
click at [149, 54] on input "Select Order Report CSV (required) How to find report" at bounding box center [384, 56] width 517 height 13
type input "C:\fakepath\VXKXP_order_report.csv"
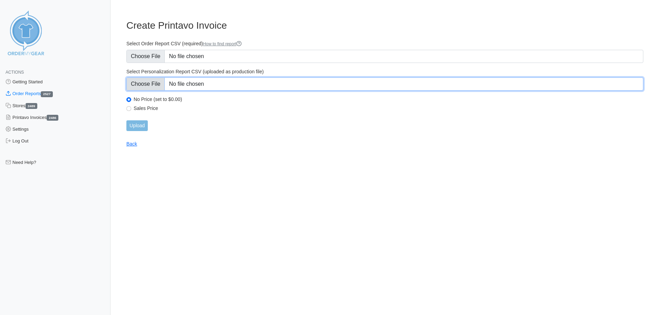
click at [142, 88] on input "Select Personalization Report CSV (uploaded as production file)" at bounding box center [384, 83] width 517 height 13
type input "C:\fakepath\VXKXP_personalization_report.csv"
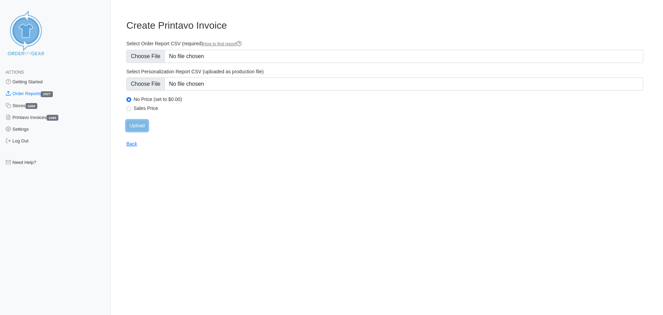
click at [142, 130] on input "Upload" at bounding box center [136, 125] width 21 height 11
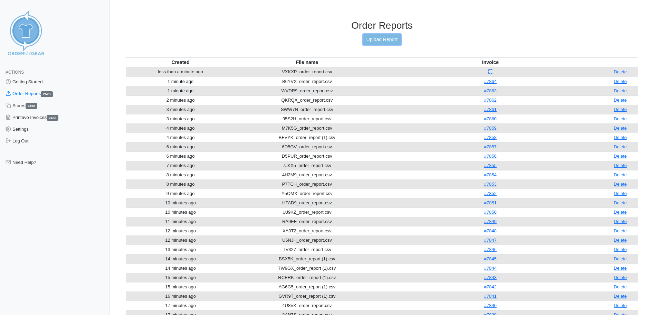
click at [394, 42] on link "Upload Report" at bounding box center [381, 39] width 37 height 11
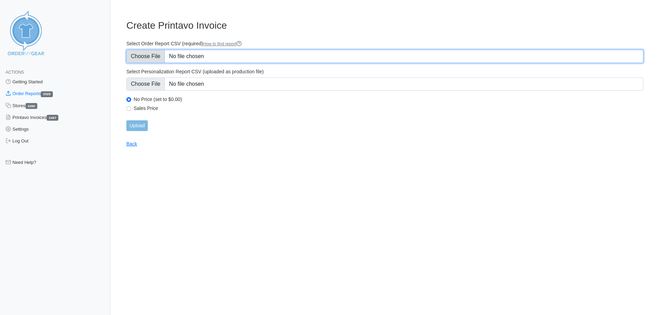
click at [154, 60] on input "Select Order Report CSV (required) How to find report" at bounding box center [384, 56] width 517 height 13
type input "C:\fakepath\UWEVF_order_report.csv"
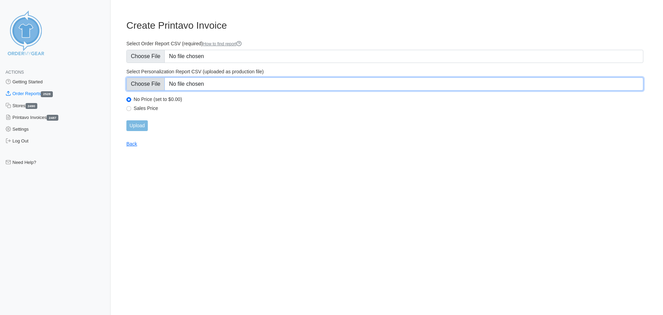
click at [147, 84] on input "Select Personalization Report CSV (uploaded as production file)" at bounding box center [384, 83] width 517 height 13
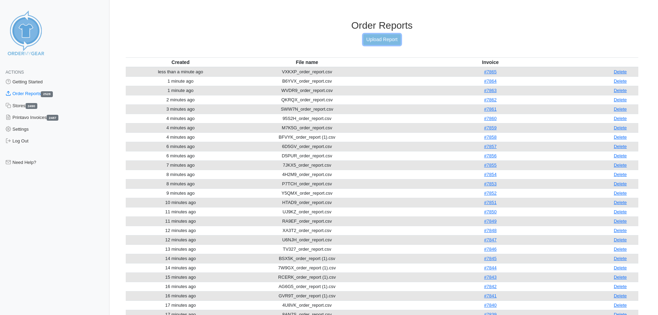
click at [387, 44] on link "Upload Report" at bounding box center [381, 39] width 37 height 11
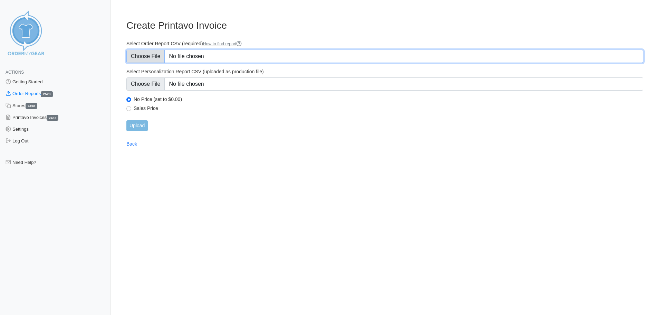
click at [153, 57] on input "Select Order Report CSV (required) How to find report" at bounding box center [384, 56] width 517 height 13
type input "C:\fakepath\UWEVF_order_report.csv"
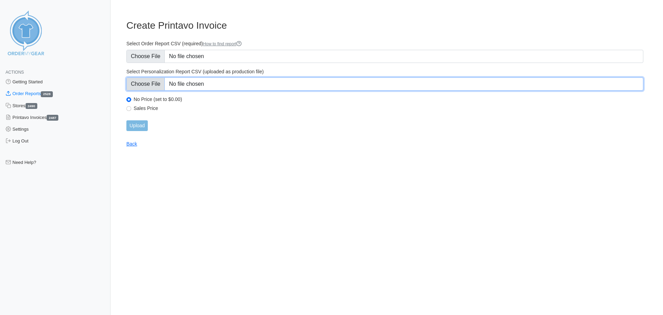
click at [156, 86] on input "Select Personalization Report CSV (uploaded as production file)" at bounding box center [384, 83] width 517 height 13
type input "C:\fakepath\UWEVF_personalization_report.csv"
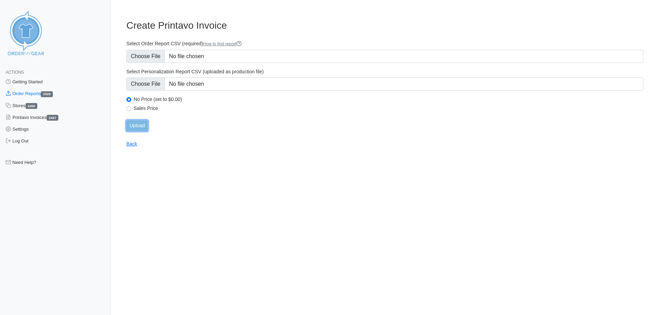
click at [139, 126] on input "Upload" at bounding box center [136, 125] width 21 height 11
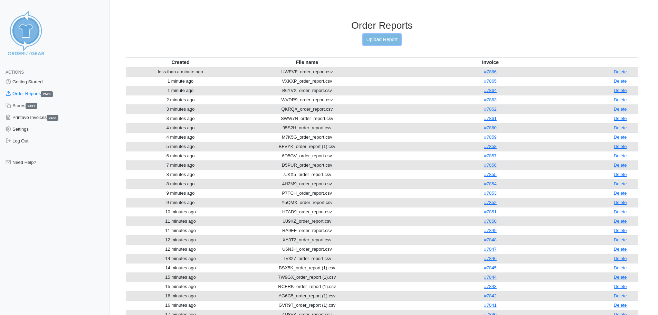
click at [383, 36] on link "Upload Report" at bounding box center [381, 39] width 37 height 11
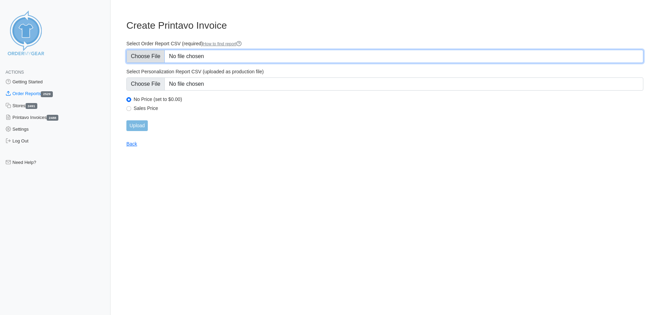
click at [142, 54] on input "Select Order Report CSV (required) How to find report" at bounding box center [384, 56] width 517 height 13
type input "C:\fakepath\YUPVN_order_report.csv"
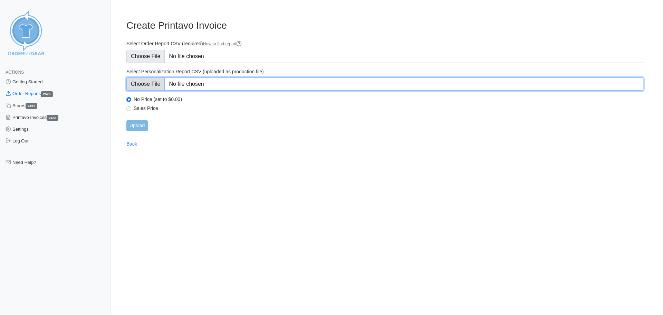
click at [149, 83] on input "Select Personalization Report CSV (uploaded as production file)" at bounding box center [384, 83] width 517 height 13
click at [154, 86] on input "Select Personalization Report CSV (uploaded as production file)" at bounding box center [384, 83] width 517 height 13
type input "C:\fakepath\YUPVN_personalization_report.csv"
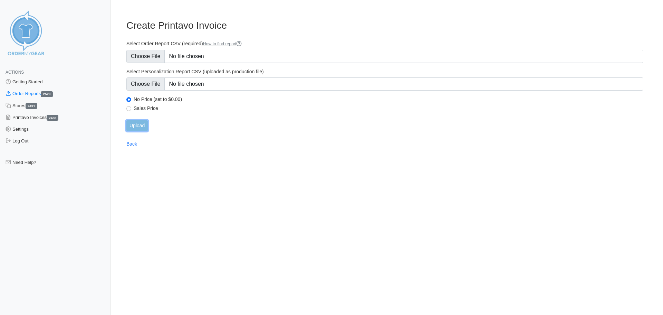
click at [144, 121] on input "Upload" at bounding box center [136, 125] width 21 height 11
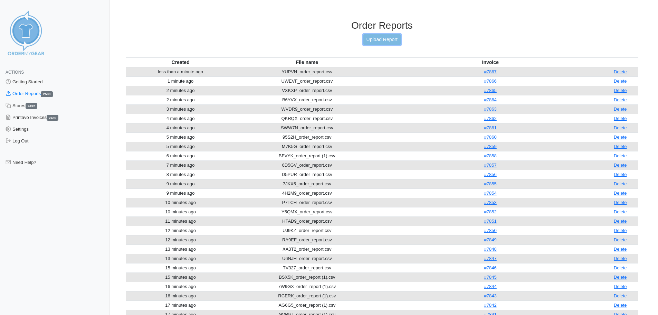
click at [381, 40] on link "Upload Report" at bounding box center [381, 39] width 37 height 11
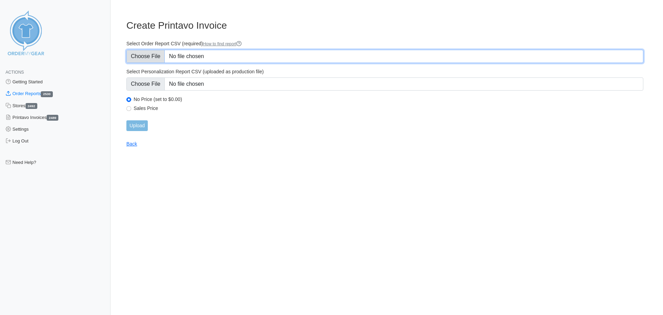
click at [149, 57] on input "Select Order Report CSV (required) How to find report" at bounding box center [384, 56] width 517 height 13
type input "C:\fakepath\ABV9A_order_report.csv"
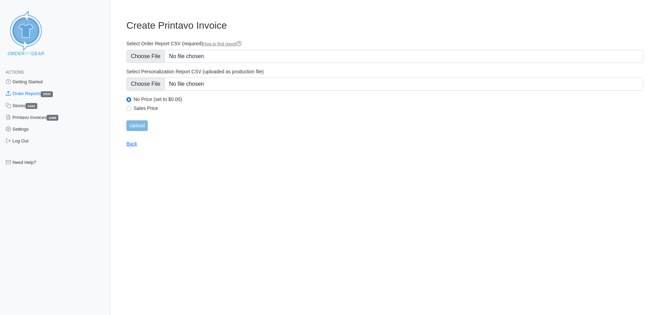
click at [151, 75] on div "Select Personalization Report CSV (uploaded as production file)" at bounding box center [384, 79] width 517 height 22
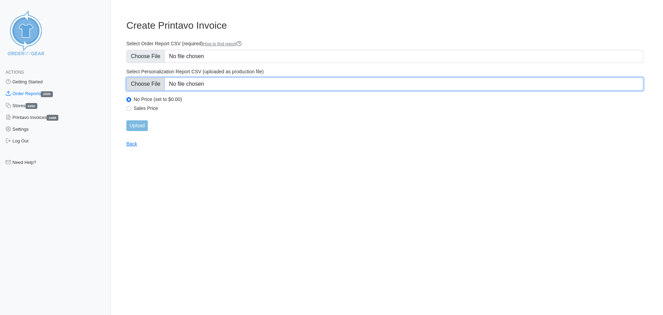
click at [148, 84] on input "Select Personalization Report CSV (uploaded as production file)" at bounding box center [384, 83] width 517 height 13
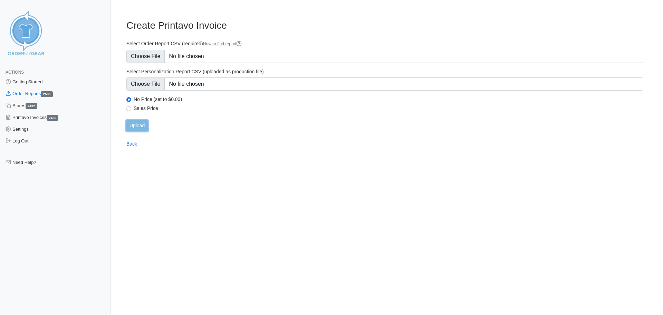
click at [147, 127] on input "Upload" at bounding box center [136, 125] width 21 height 11
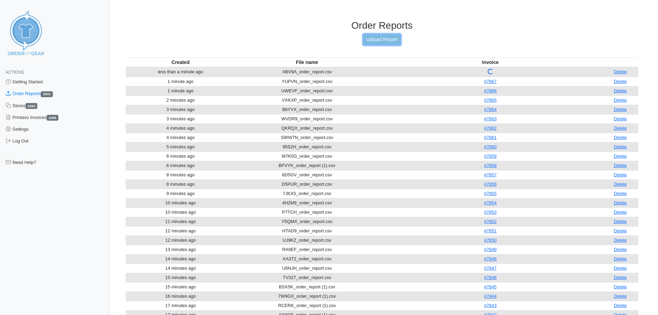
click at [389, 37] on link "Upload Report" at bounding box center [381, 39] width 37 height 11
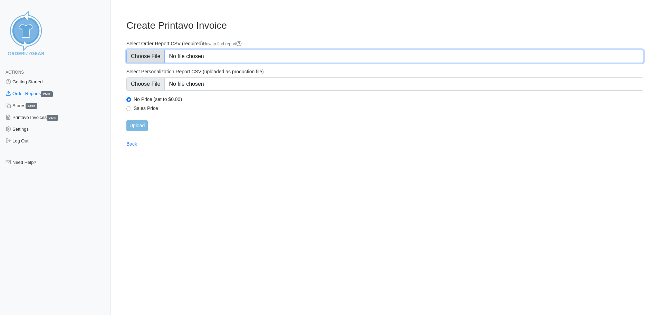
click at [149, 59] on input "Select Order Report CSV (required) How to find report" at bounding box center [384, 56] width 517 height 13
type input "C:\fakepath\3D5SF_order_report.csv"
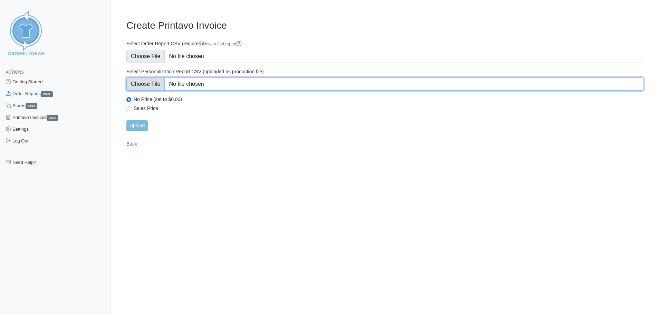
click at [152, 85] on input "Select Personalization Report CSV (uploaded as production file)" at bounding box center [384, 83] width 517 height 13
type input "C:\fakepath\3D5SF_personalization_report.csv"
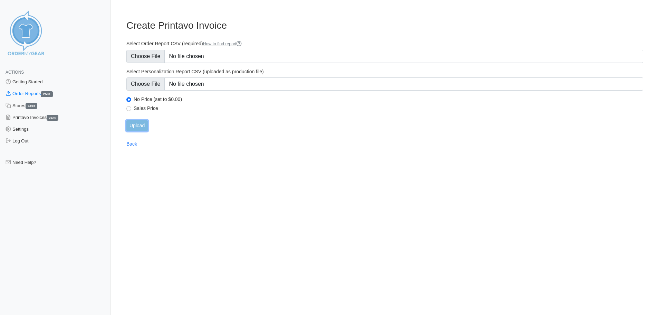
click at [143, 124] on input "Upload" at bounding box center [136, 125] width 21 height 11
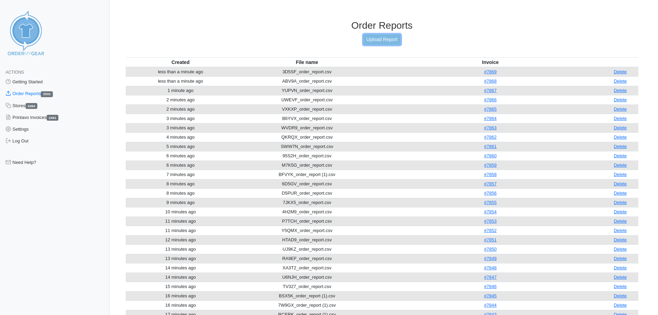
click at [389, 42] on link "Upload Report" at bounding box center [381, 39] width 37 height 11
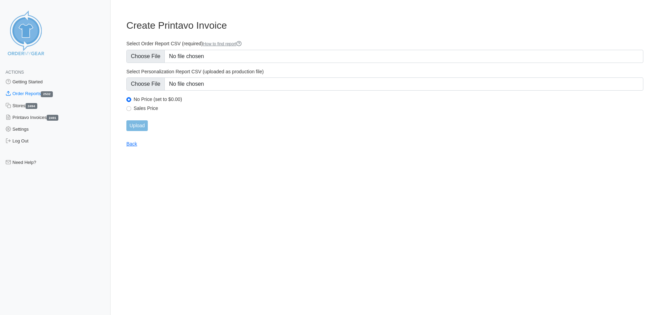
click at [147, 48] on div "Select Order Report CSV (required) How to find report" at bounding box center [384, 51] width 517 height 22
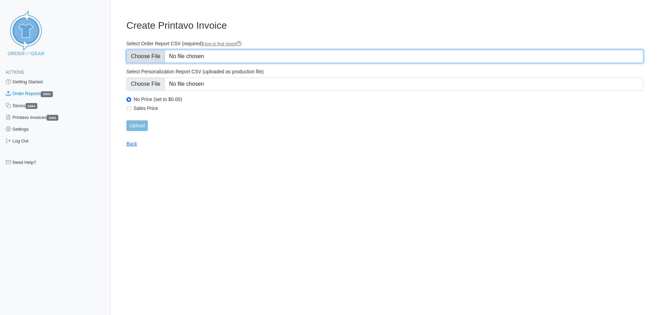
click at [147, 51] on input "Select Order Report CSV (required) How to find report" at bounding box center [384, 56] width 517 height 13
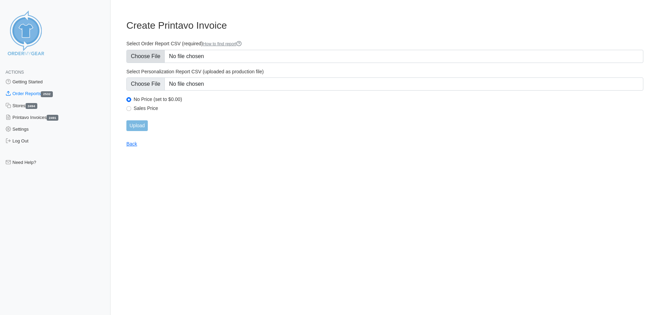
type input "C:\fakepath\JYHAZ_order_report.csv"
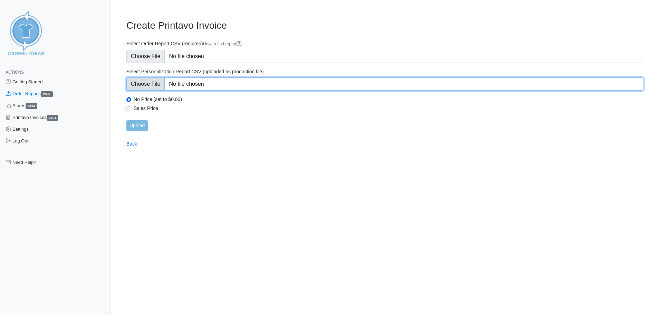
click at [144, 85] on input "Select Personalization Report CSV (uploaded as production file)" at bounding box center [384, 83] width 517 height 13
click at [149, 87] on input "Select Personalization Report CSV (uploaded as production file)" at bounding box center [384, 83] width 517 height 13
type input "C:\fakepath\JYHAZ_personalization_report.csv"
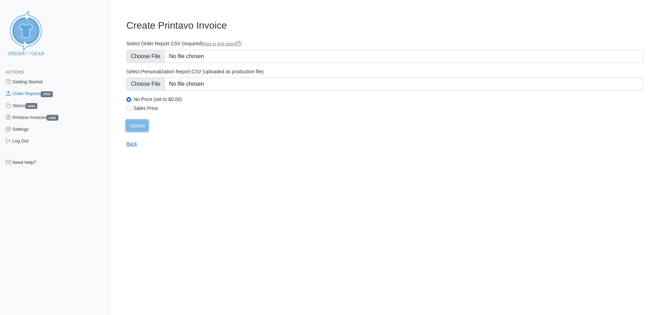
click at [128, 122] on input "Upload" at bounding box center [136, 125] width 21 height 11
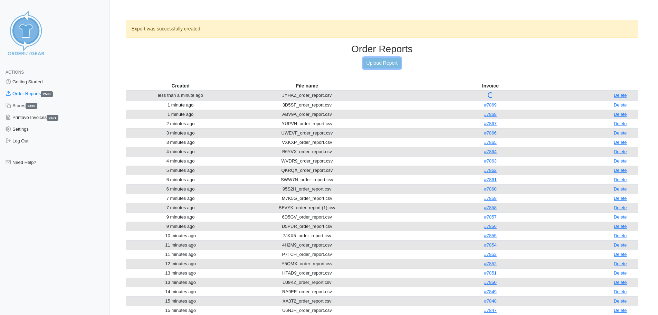
click at [388, 63] on link "Upload Report" at bounding box center [381, 63] width 37 height 11
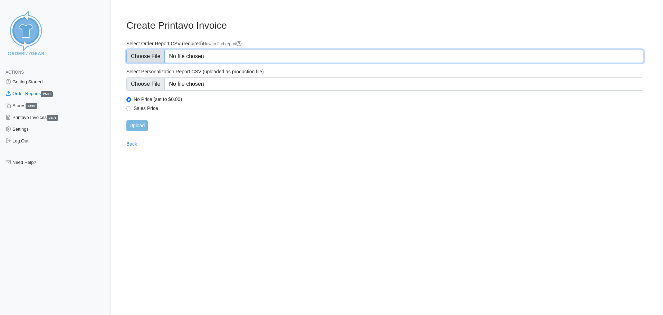
click at [158, 57] on input "Select Order Report CSV (required) How to find report" at bounding box center [384, 56] width 517 height 13
type input "C:\fakepath\PF7T9_order_report.csv"
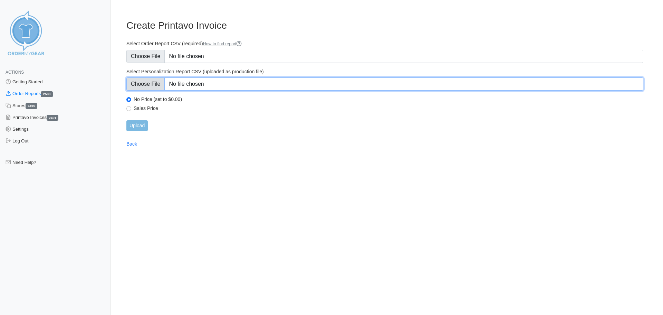
click at [153, 90] on input "Select Personalization Report CSV (uploaded as production file)" at bounding box center [384, 83] width 517 height 13
type input "C:\fakepath\PF7T9_personalization_report.csv"
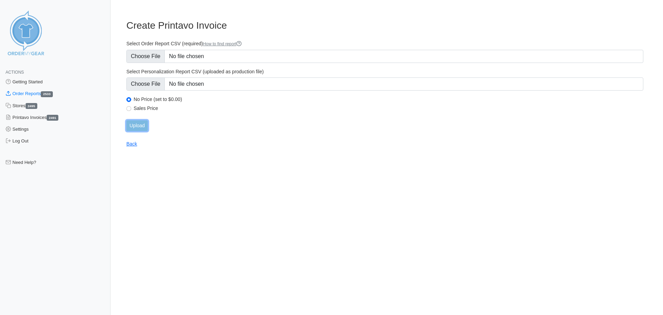
click at [141, 123] on input "Upload" at bounding box center [136, 125] width 21 height 11
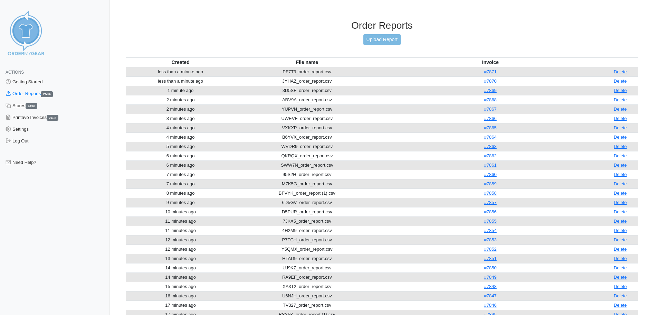
drag, startPoint x: 351, startPoint y: 206, endPoint x: 370, endPoint y: 183, distance: 29.4
